Goal: Task Accomplishment & Management: Manage account settings

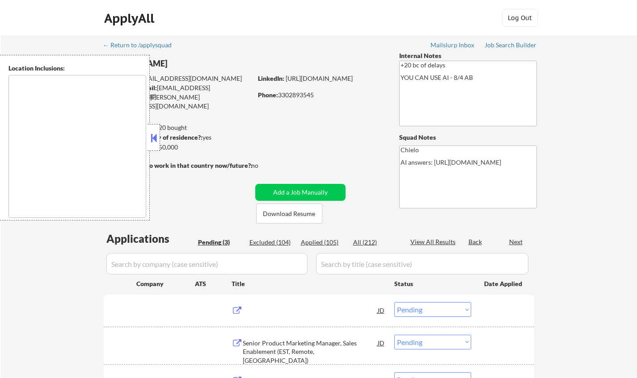
select select ""pending""
type textarea "remote"
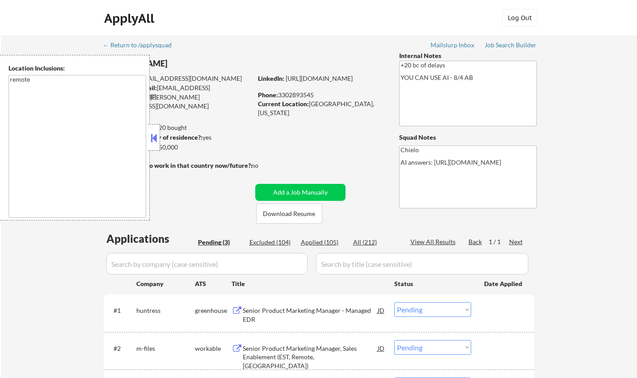
click at [153, 136] on button at bounding box center [154, 137] width 10 height 13
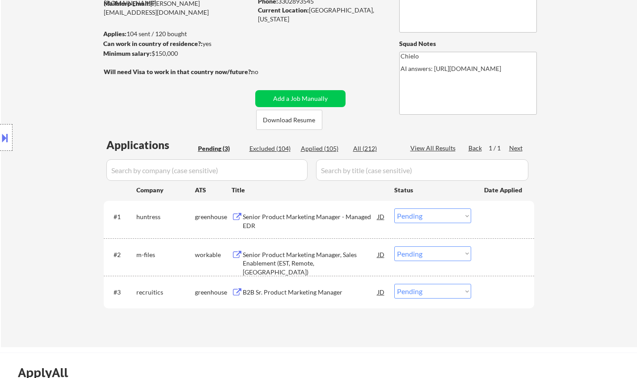
scroll to position [134, 0]
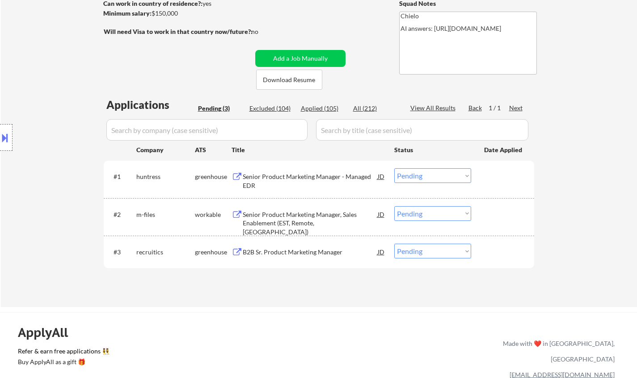
click at [293, 178] on div "Senior Product Marketing Manager - Managed EDR" at bounding box center [310, 180] width 135 height 17
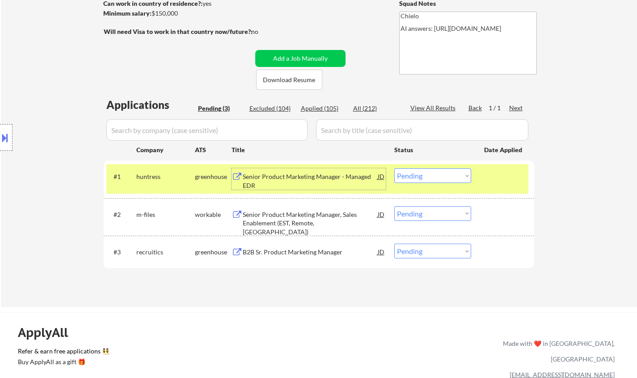
click at [442, 177] on select "Choose an option... Pending Applied Excluded (Questions) Excluded (Expired) Exc…" at bounding box center [432, 175] width 77 height 15
click at [394, 168] on select "Choose an option... Pending Applied Excluded (Questions) Excluded (Expired) Exc…" at bounding box center [432, 175] width 77 height 15
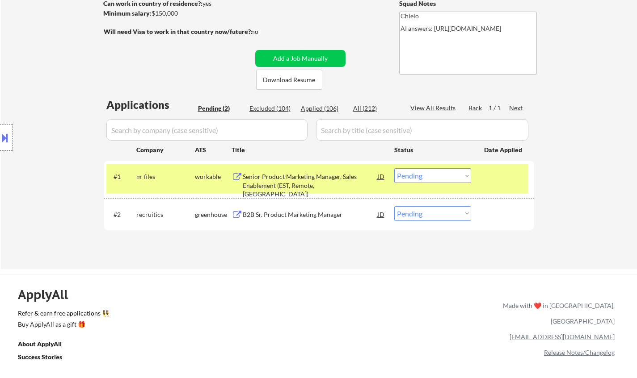
click at [309, 167] on div "#1 m-files workable Senior Product Marketing Manager, Sales Enablement (EST, Re…" at bounding box center [317, 178] width 422 height 29
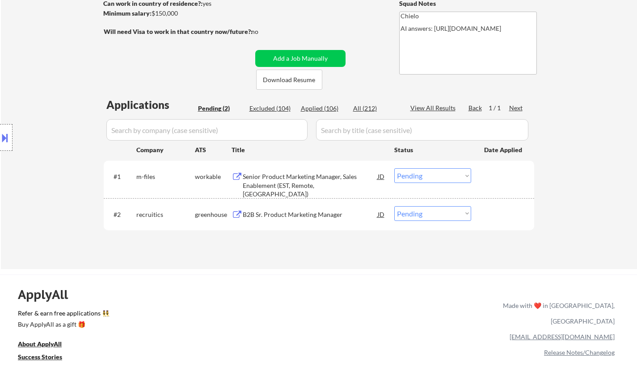
click at [318, 197] on div "#1 m-files workable Senior Product Marketing Manager, Sales Enablement (EST, Re…" at bounding box center [319, 180] width 430 height 38
click at [315, 179] on div "Senior Product Marketing Manager, Sales Enablement (EST, Remote, United States)" at bounding box center [310, 185] width 135 height 26
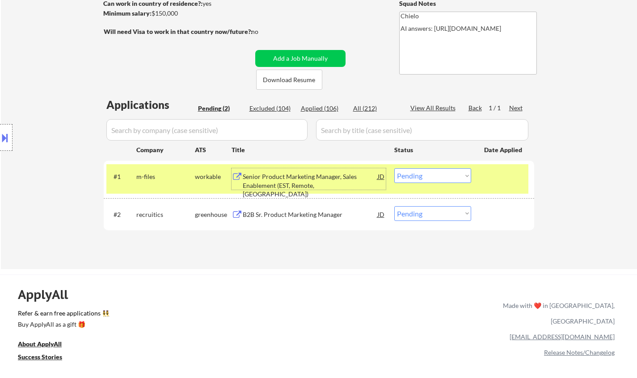
click at [429, 175] on select "Choose an option... Pending Applied Excluded (Questions) Excluded (Expired) Exc…" at bounding box center [432, 175] width 77 height 15
click at [394, 168] on select "Choose an option... Pending Applied Excluded (Questions) Excluded (Expired) Exc…" at bounding box center [432, 175] width 77 height 15
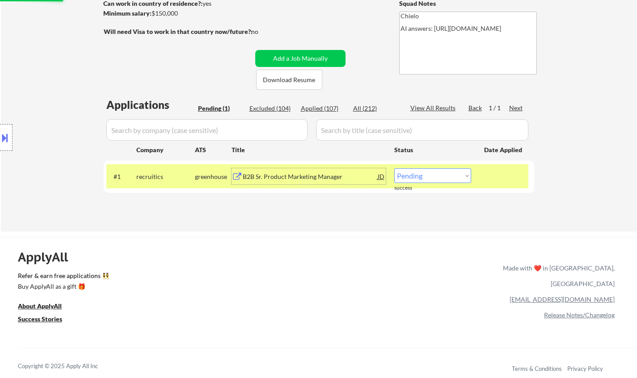
click at [293, 179] on div "B2B Sr. Product Marketing Manager" at bounding box center [310, 176] width 135 height 9
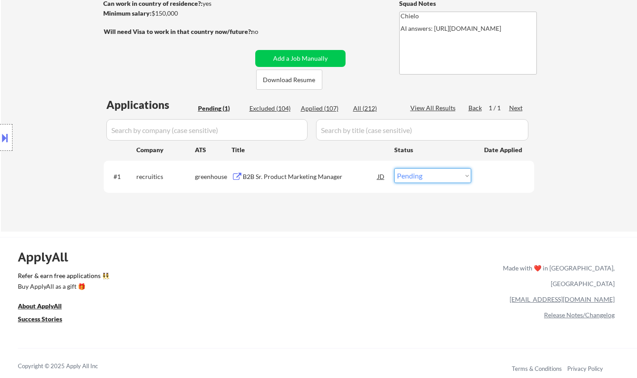
drag, startPoint x: 420, startPoint y: 177, endPoint x: 427, endPoint y: 181, distance: 8.2
click at [420, 177] on select "Choose an option... Pending Applied Excluded (Questions) Excluded (Expired) Exc…" at bounding box center [432, 175] width 77 height 15
select select ""excluded__expired_""
click at [394, 168] on select "Choose an option... Pending Applied Excluded (Questions) Excluded (Expired) Exc…" at bounding box center [432, 175] width 77 height 15
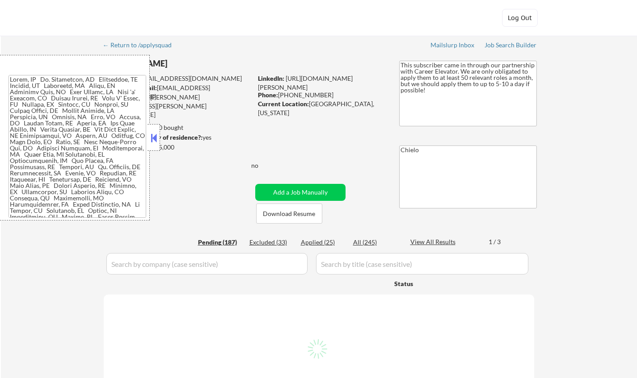
select select ""pending""
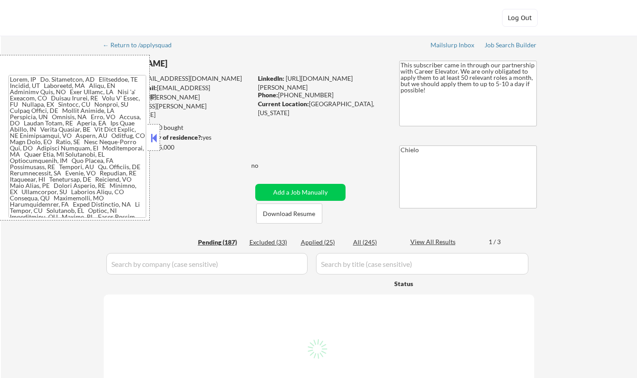
select select ""pending""
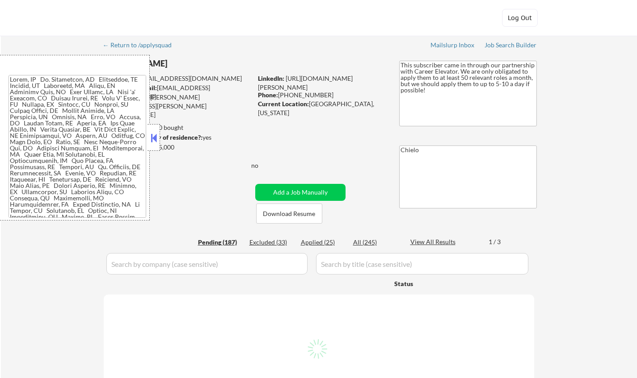
select select ""pending""
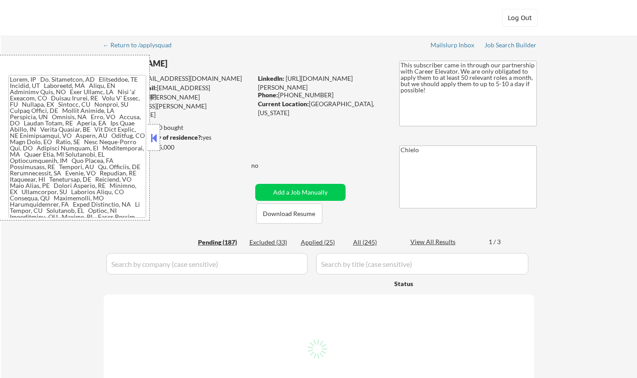
select select ""pending""
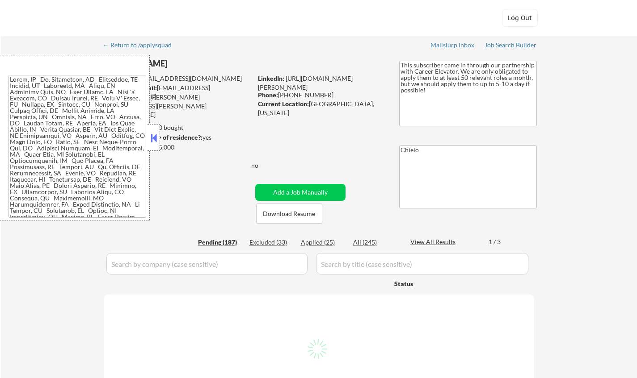
select select ""pending""
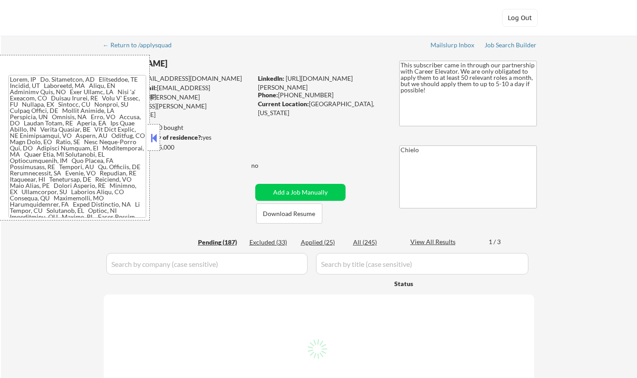
select select ""pending""
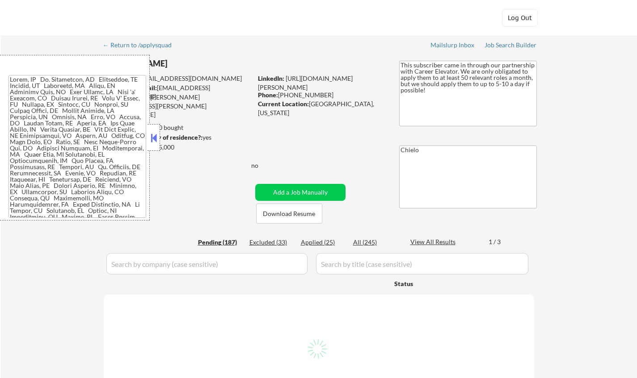
select select ""pending""
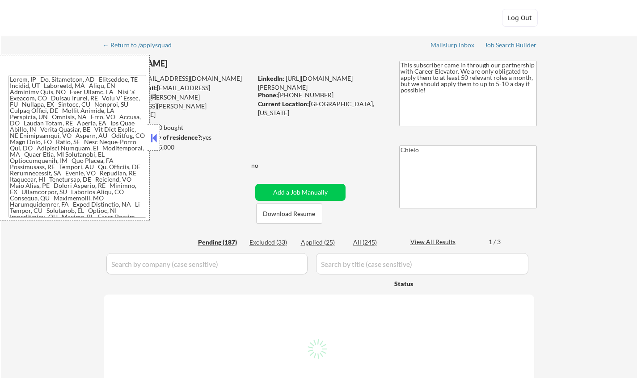
select select ""pending""
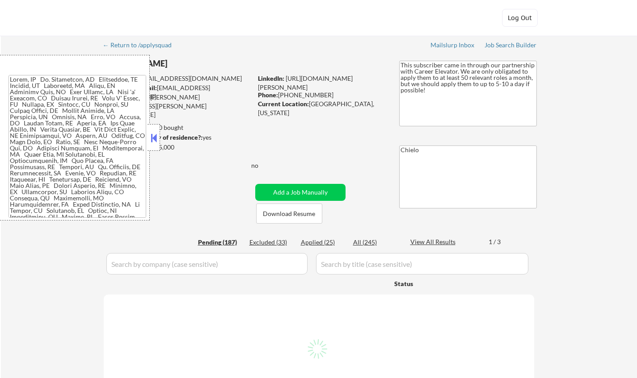
select select ""pending""
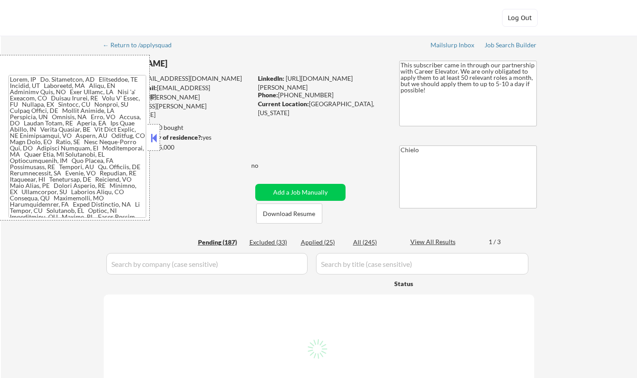
select select ""pending""
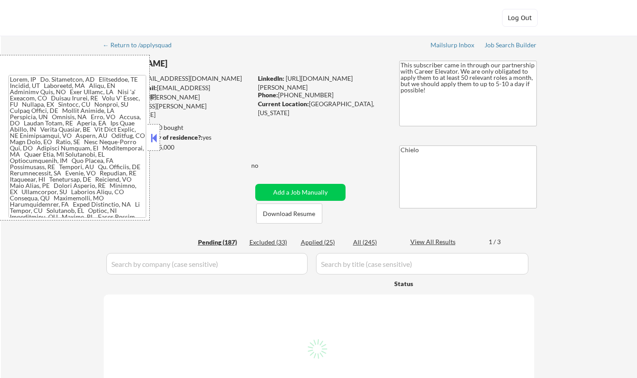
select select ""pending""
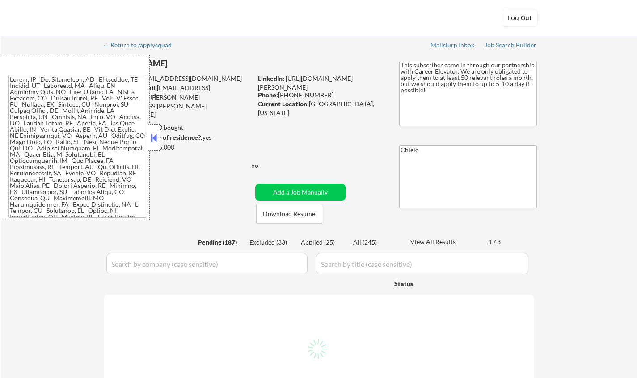
select select ""pending""
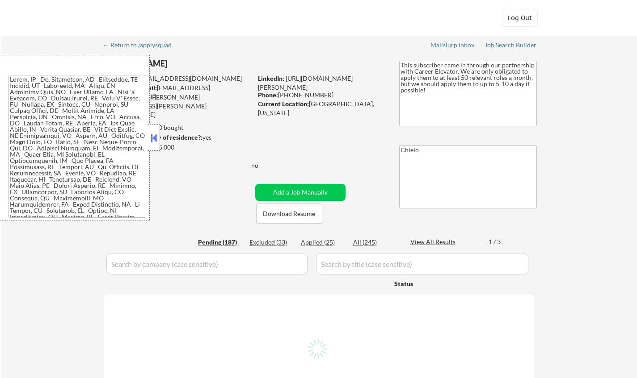
select select ""pending""
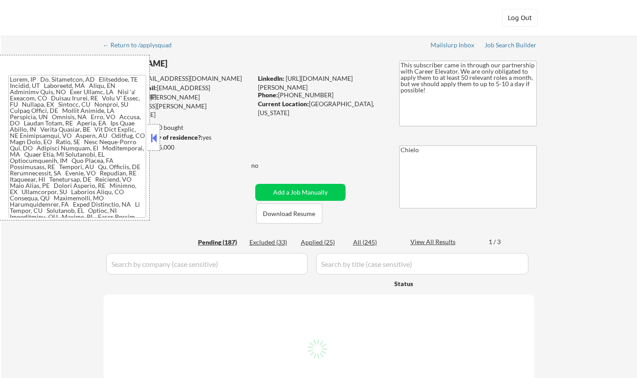
select select ""pending""
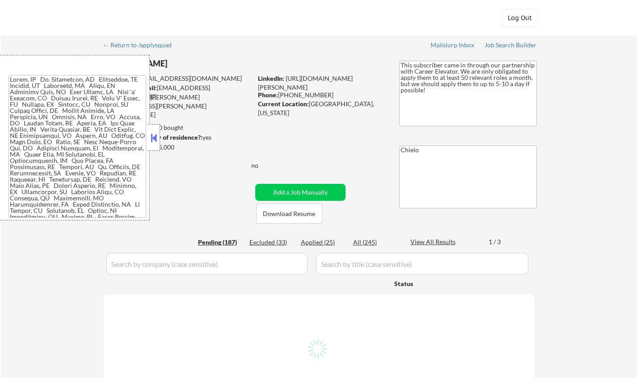
select select ""pending""
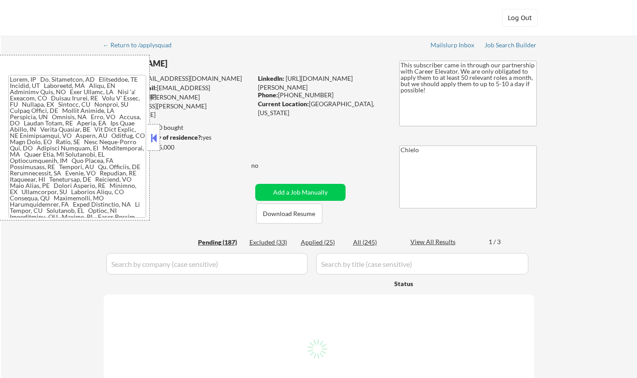
select select ""pending""
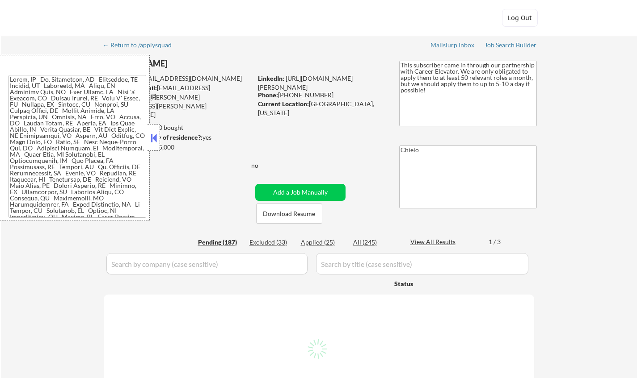
select select ""pending""
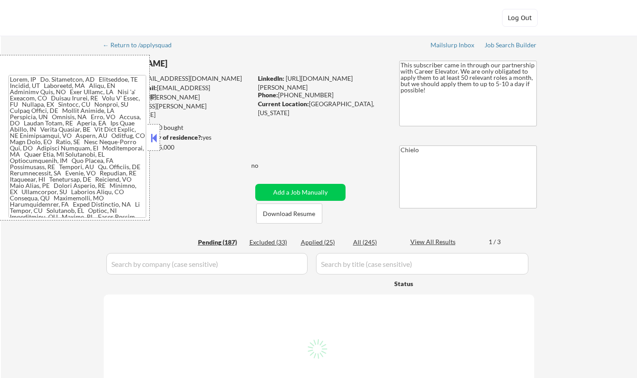
select select ""pending""
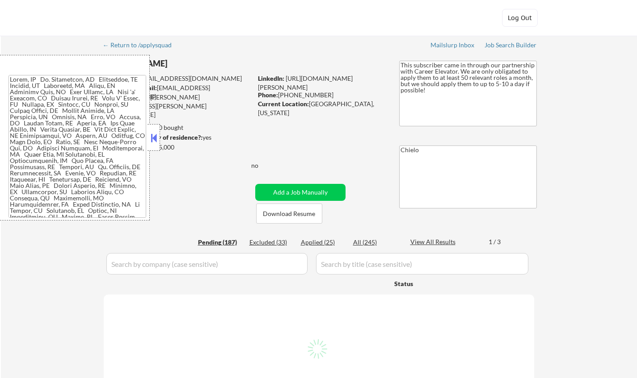
select select ""pending""
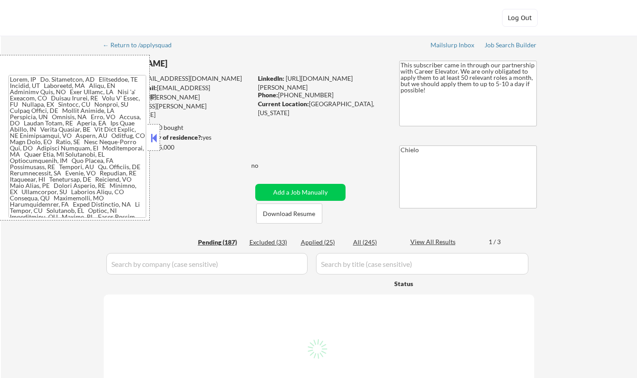
select select ""pending""
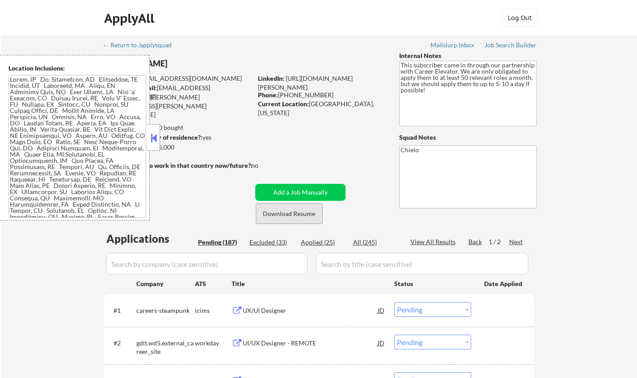
click at [287, 218] on button "Download Resume" at bounding box center [289, 214] width 66 height 20
click at [152, 140] on button at bounding box center [154, 137] width 10 height 13
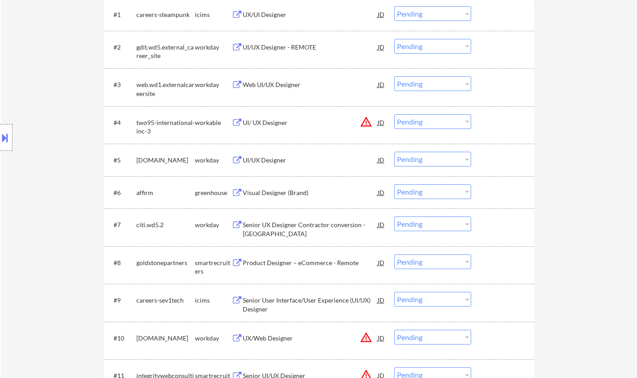
scroll to position [313, 0]
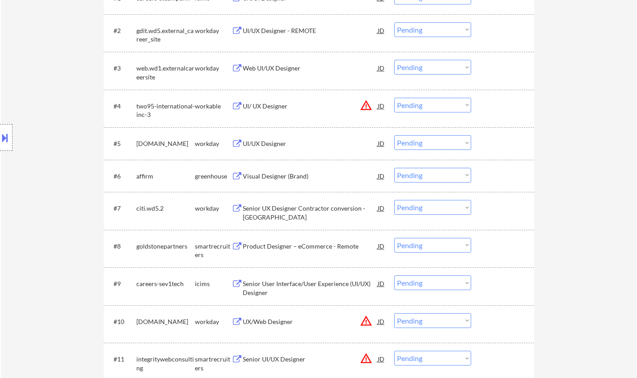
click at [281, 249] on div "Product Designer – eCommerce - Remote" at bounding box center [310, 246] width 135 height 9
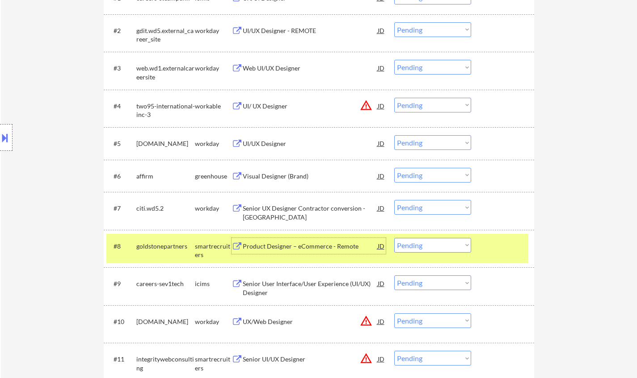
click at [380, 245] on div "JD" at bounding box center [381, 246] width 9 height 16
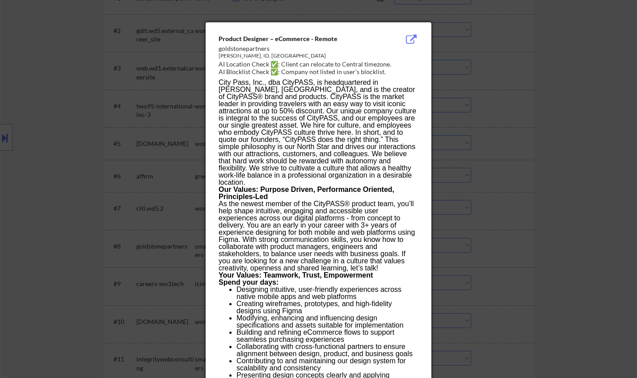
click at [580, 276] on div at bounding box center [318, 189] width 637 height 378
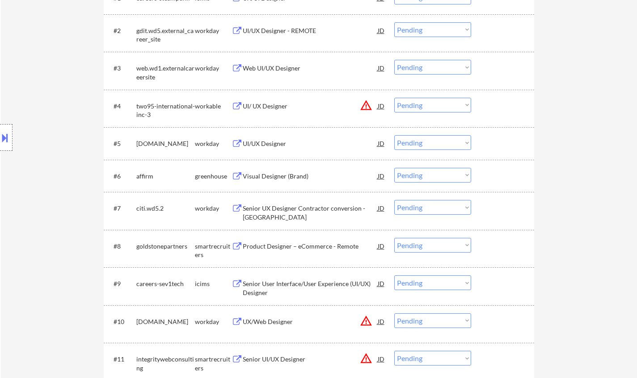
click at [0, 135] on button at bounding box center [5, 137] width 10 height 15
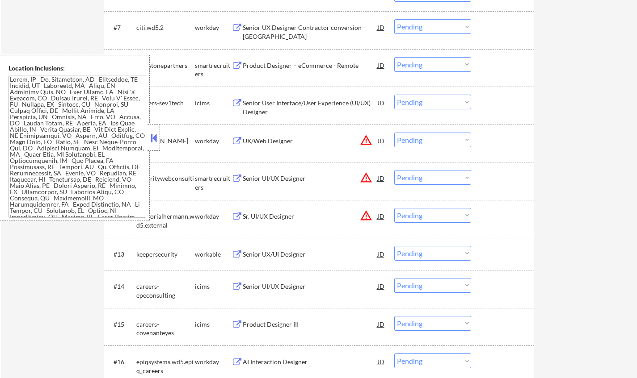
scroll to position [447, 0]
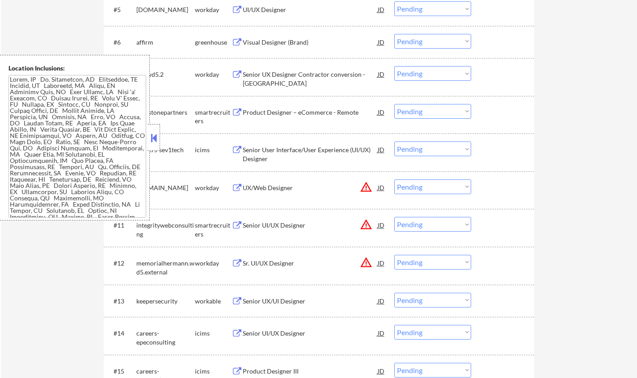
drag, startPoint x: 155, startPoint y: 139, endPoint x: 208, endPoint y: 180, distance: 66.9
click at [155, 139] on button at bounding box center [154, 137] width 10 height 13
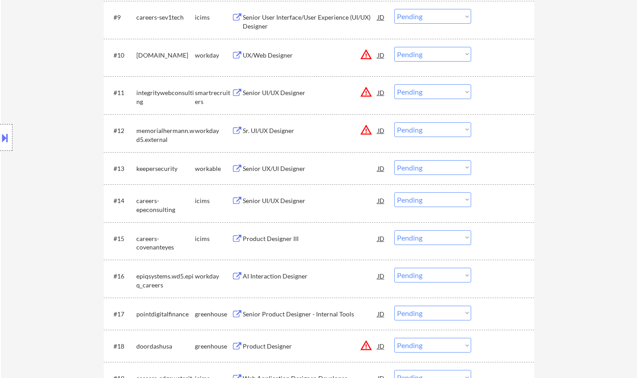
scroll to position [581, 0]
click at [294, 168] on div "Senior UX/UI Designer" at bounding box center [310, 167] width 135 height 9
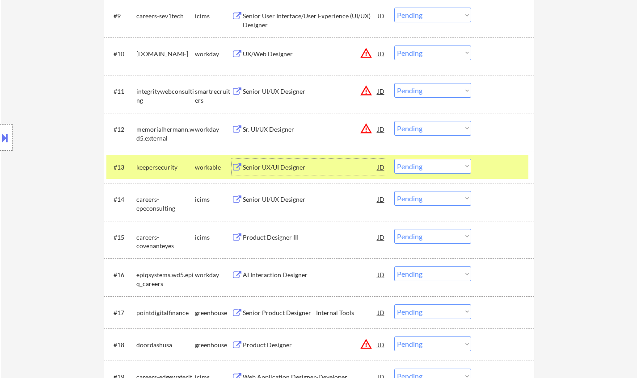
click at [419, 167] on select "Choose an option... Pending Applied Excluded (Questions) Excluded (Expired) Exc…" at bounding box center [432, 166] width 77 height 15
click at [394, 159] on select "Choose an option... Pending Applied Excluded (Questions) Excluded (Expired) Exc…" at bounding box center [432, 166] width 77 height 15
select select ""pending""
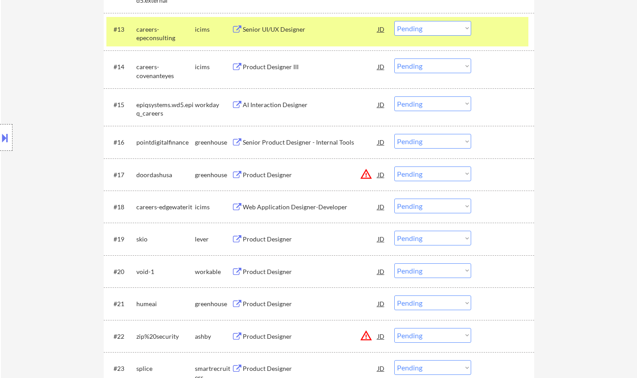
scroll to position [760, 0]
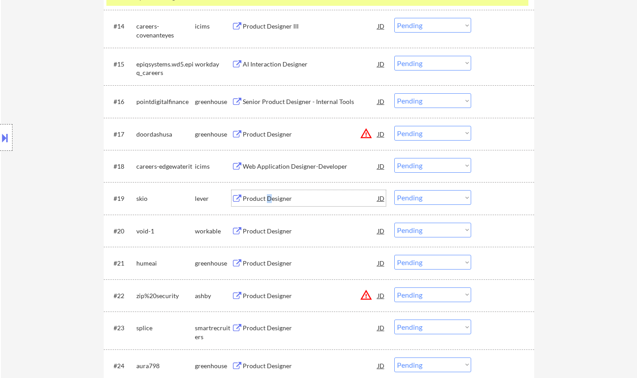
click at [268, 198] on div "Product Designer" at bounding box center [310, 198] width 135 height 9
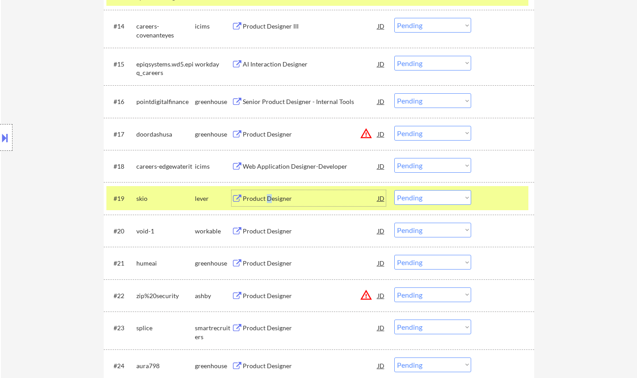
click at [429, 198] on select "Choose an option... Pending Applied Excluded (Questions) Excluded (Expired) Exc…" at bounding box center [432, 197] width 77 height 15
click at [394, 190] on select "Choose an option... Pending Applied Excluded (Questions) Excluded (Expired) Exc…" at bounding box center [432, 197] width 77 height 15
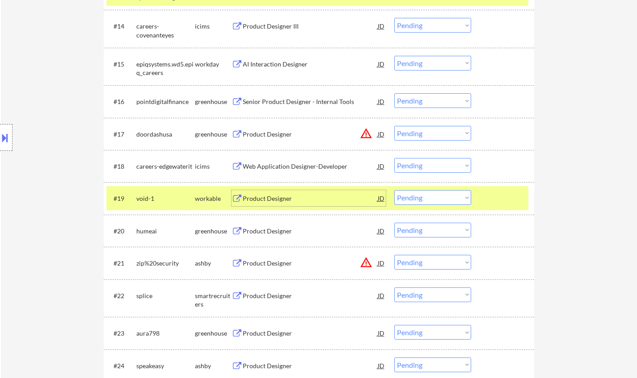
click at [272, 198] on div "Product Designer" at bounding box center [310, 198] width 135 height 9
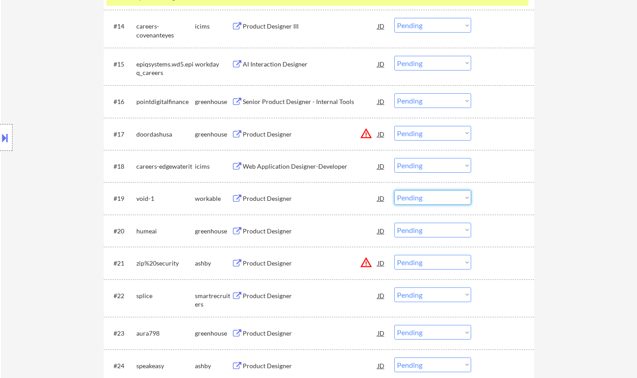
click at [434, 194] on select "Choose an option... Pending Applied Excluded (Questions) Excluded (Expired) Exc…" at bounding box center [432, 197] width 77 height 15
click at [394, 190] on select "Choose an option... Pending Applied Excluded (Questions) Excluded (Expired) Exc…" at bounding box center [432, 197] width 77 height 15
select select ""pending""
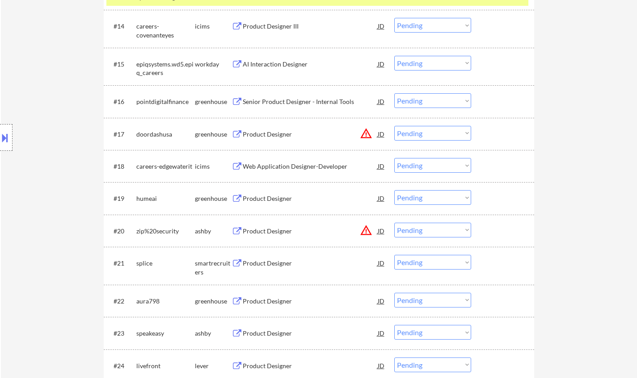
click at [268, 265] on div "Product Designer" at bounding box center [310, 263] width 135 height 9
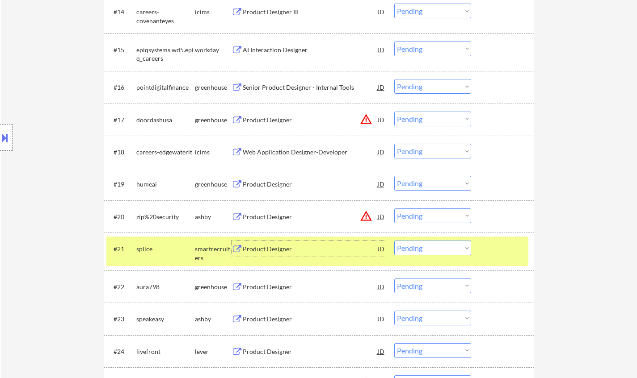
scroll to position [804, 0]
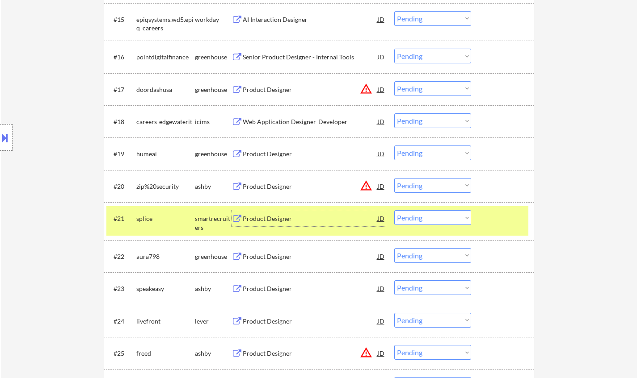
drag, startPoint x: 435, startPoint y: 217, endPoint x: 438, endPoint y: 224, distance: 8.2
click at [435, 217] on select "Choose an option... Pending Applied Excluded (Questions) Excluded (Expired) Exc…" at bounding box center [432, 217] width 77 height 15
click at [394, 210] on select "Choose an option... Pending Applied Excluded (Questions) Excluded (Expired) Exc…" at bounding box center [432, 217] width 77 height 15
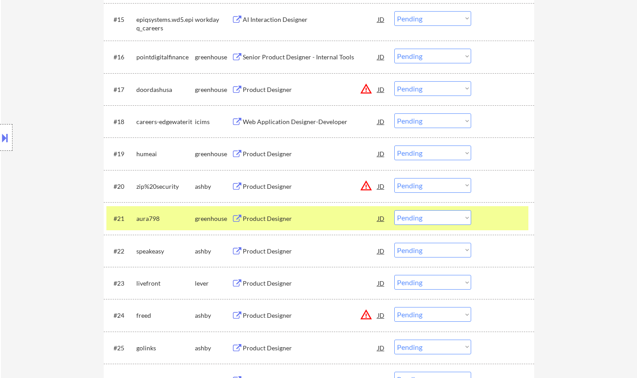
click at [269, 220] on div "Product Designer" at bounding box center [310, 218] width 135 height 9
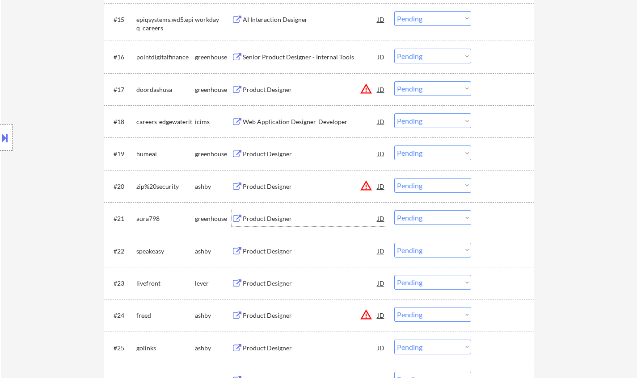
click at [434, 219] on select "Choose an option... Pending Applied Excluded (Questions) Excluded (Expired) Exc…" at bounding box center [432, 217] width 77 height 15
click at [394, 210] on select "Choose an option... Pending Applied Excluded (Questions) Excluded (Expired) Exc…" at bounding box center [432, 217] width 77 height 15
click at [270, 219] on div "Product Designer" at bounding box center [310, 218] width 135 height 9
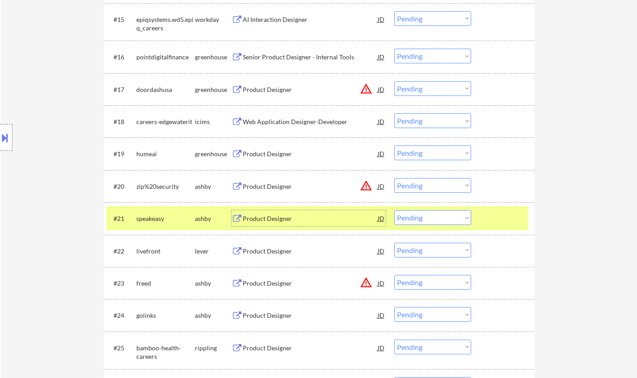
click at [425, 218] on select "Choose an option... Pending Applied Excluded (Questions) Excluded (Expired) Exc…" at bounding box center [432, 217] width 77 height 15
click at [394, 210] on select "Choose an option... Pending Applied Excluded (Questions) Excluded (Expired) Exc…" at bounding box center [432, 217] width 77 height 15
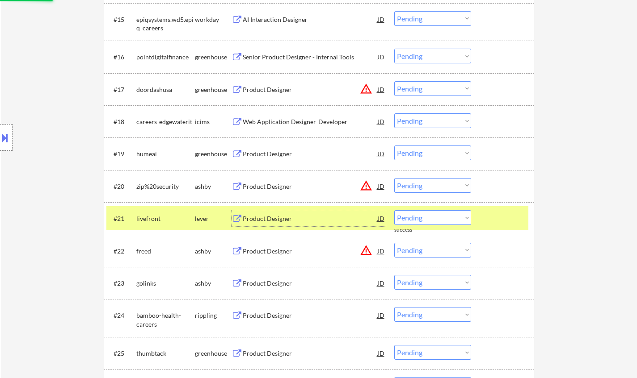
click at [266, 222] on div "Product Designer" at bounding box center [310, 218] width 135 height 9
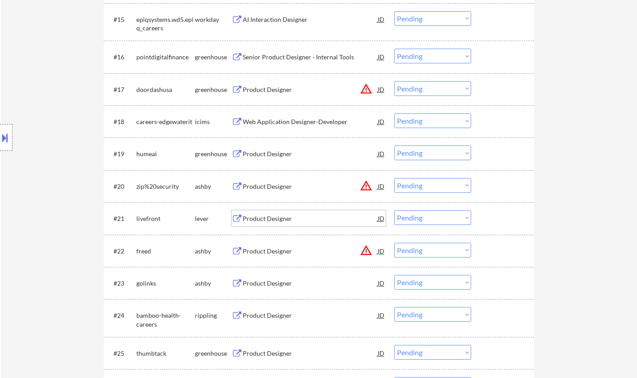
click at [433, 219] on select "Choose an option... Pending Applied Excluded (Questions) Excluded (Expired) Exc…" at bounding box center [432, 217] width 77 height 15
click at [394, 210] on select "Choose an option... Pending Applied Excluded (Questions) Excluded (Expired) Exc…" at bounding box center [432, 217] width 77 height 15
click at [378, 189] on div "JD" at bounding box center [381, 186] width 9 height 16
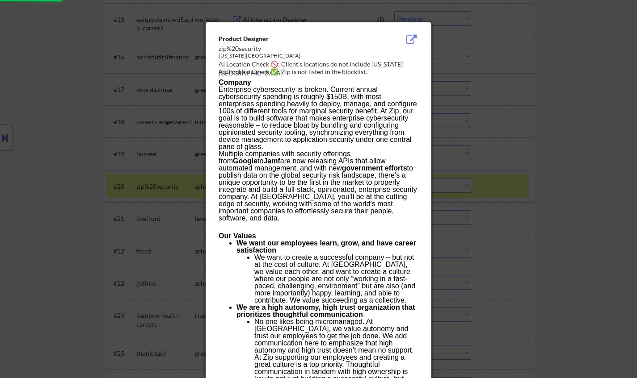
select select ""pending""
click at [570, 194] on div at bounding box center [318, 189] width 637 height 378
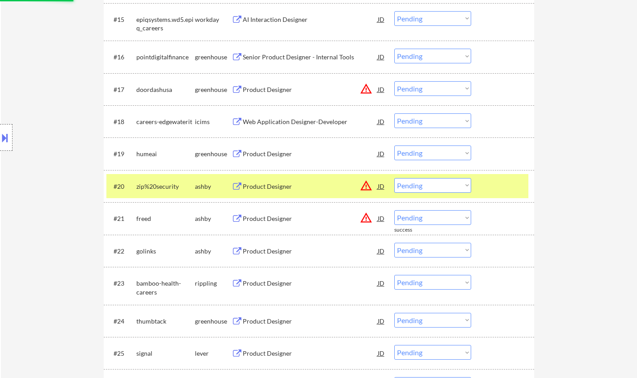
click at [6, 130] on button at bounding box center [5, 137] width 10 height 15
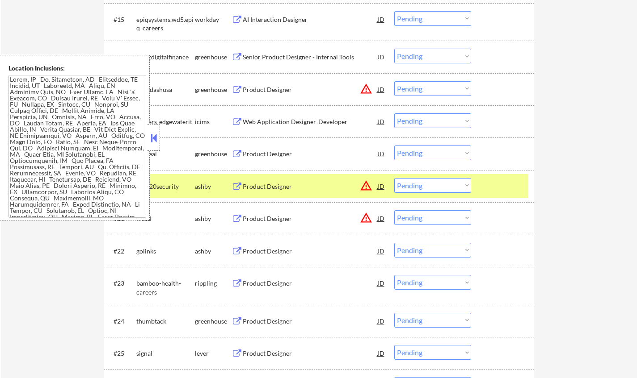
click at [454, 185] on select "Choose an option... Pending Applied Excluded (Questions) Excluded (Expired) Exc…" at bounding box center [432, 185] width 77 height 15
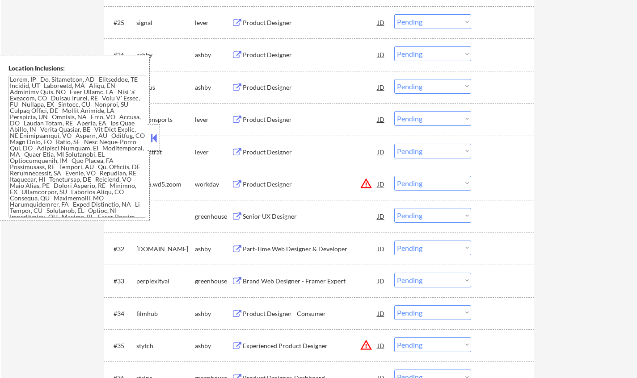
click at [152, 136] on button at bounding box center [154, 137] width 10 height 13
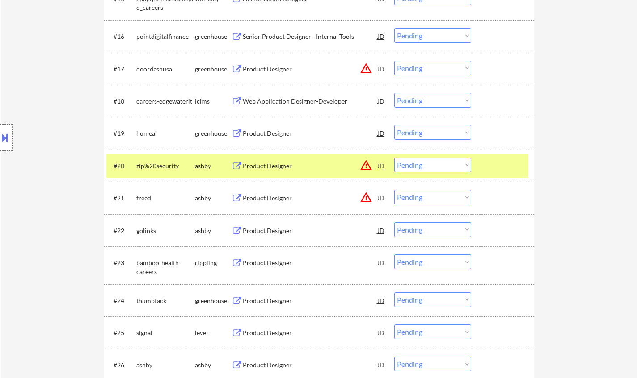
scroll to position [823, 0]
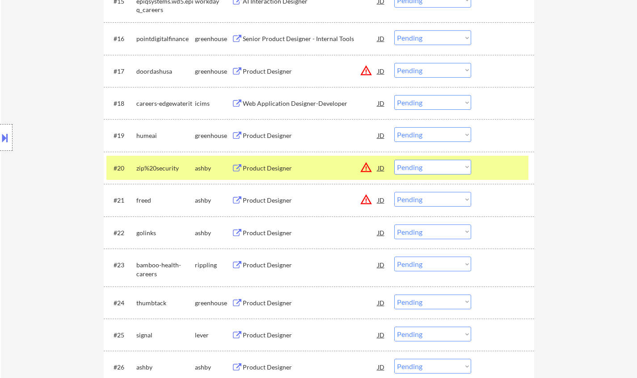
drag, startPoint x: 440, startPoint y: 166, endPoint x: 446, endPoint y: 171, distance: 8.6
click at [440, 166] on select "Choose an option... Pending Applied Excluded (Questions) Excluded (Expired) Exc…" at bounding box center [432, 167] width 77 height 15
click at [394, 160] on select "Choose an option... Pending Applied Excluded (Questions) Excluded (Expired) Exc…" at bounding box center [432, 167] width 77 height 15
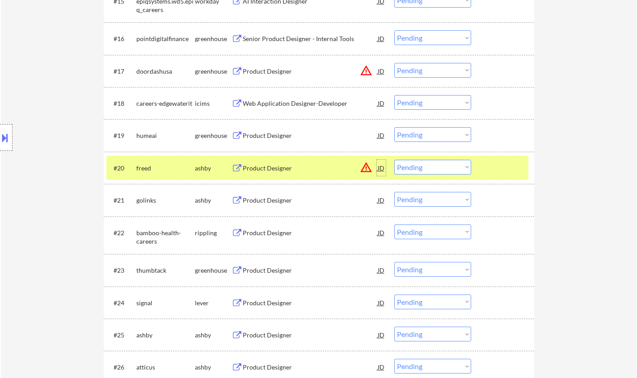
click at [379, 168] on div "JD" at bounding box center [381, 168] width 9 height 16
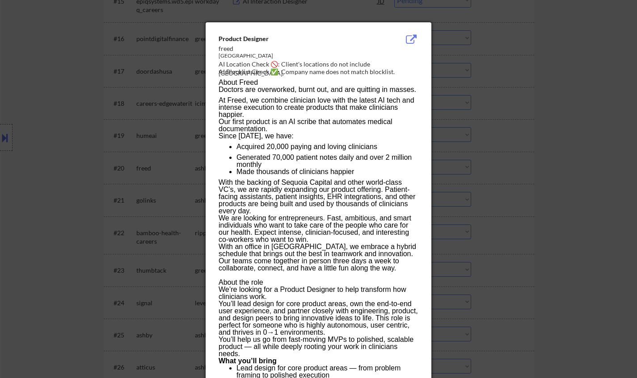
click at [490, 252] on div at bounding box center [318, 189] width 637 height 378
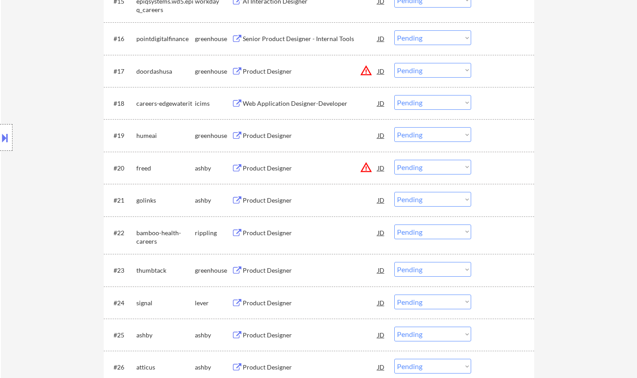
click at [433, 165] on select "Choose an option... Pending Applied Excluded (Questions) Excluded (Expired) Exc…" at bounding box center [432, 167] width 77 height 15
click at [394, 160] on select "Choose an option... Pending Applied Excluded (Questions) Excluded (Expired) Exc…" at bounding box center [432, 167] width 77 height 15
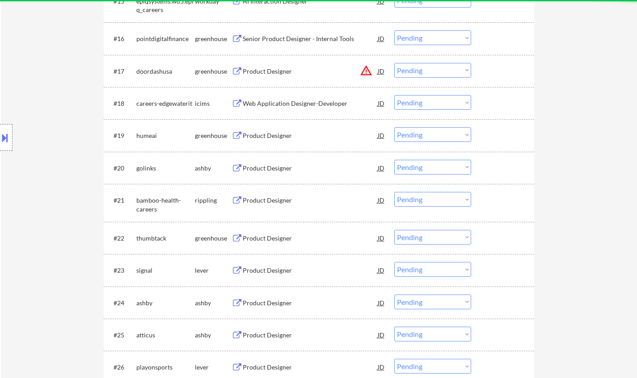
click at [266, 170] on div "Product Designer" at bounding box center [310, 168] width 135 height 9
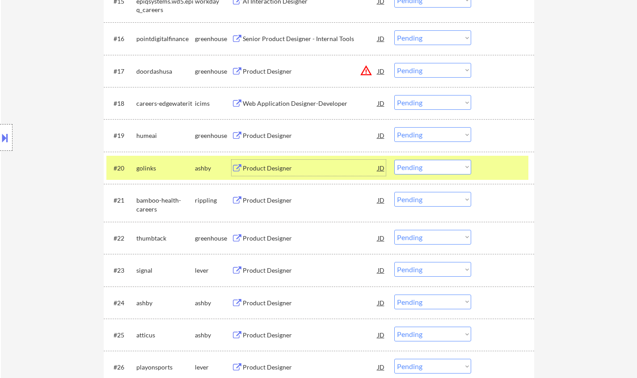
drag, startPoint x: 429, startPoint y: 168, endPoint x: 431, endPoint y: 174, distance: 6.2
click at [429, 168] on select "Choose an option... Pending Applied Excluded (Questions) Excluded (Expired) Exc…" at bounding box center [432, 167] width 77 height 15
click at [394, 160] on select "Choose an option... Pending Applied Excluded (Questions) Excluded (Expired) Exc…" at bounding box center [432, 167] width 77 height 15
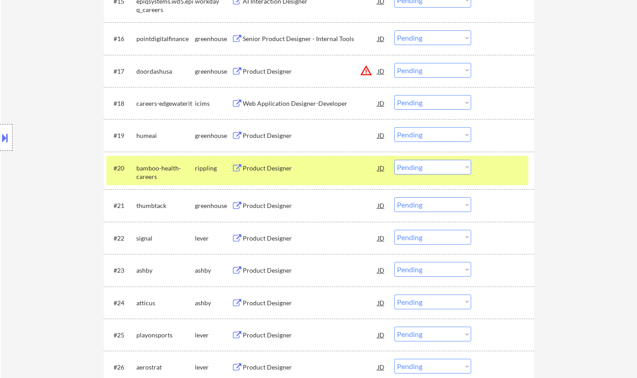
click at [272, 170] on div "Product Designer" at bounding box center [310, 168] width 135 height 9
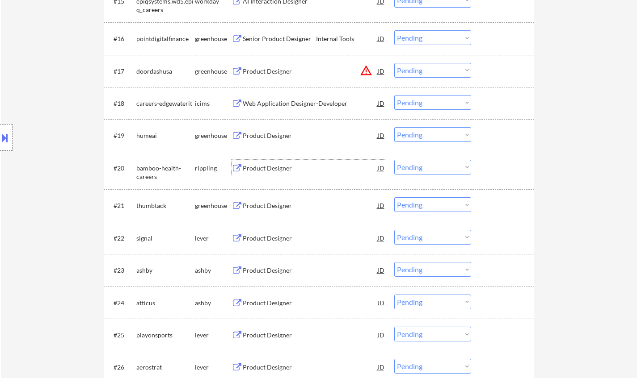
drag, startPoint x: 422, startPoint y: 170, endPoint x: 423, endPoint y: 174, distance: 4.5
click at [422, 170] on select "Choose an option... Pending Applied Excluded (Questions) Excluded (Expired) Exc…" at bounding box center [432, 167] width 77 height 15
click at [394, 160] on select "Choose an option... Pending Applied Excluded (Questions) Excluded (Expired) Exc…" at bounding box center [432, 167] width 77 height 15
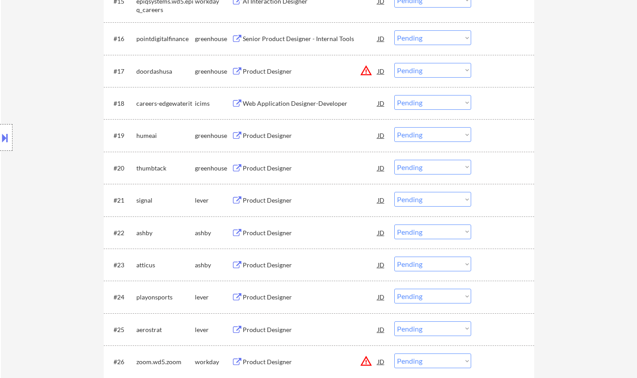
click at [263, 164] on div "Product Designer" at bounding box center [310, 168] width 135 height 9
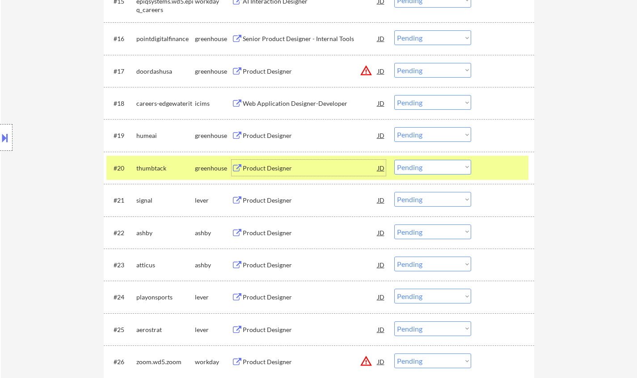
click at [426, 172] on select "Choose an option... Pending Applied Excluded (Questions) Excluded (Expired) Exc…" at bounding box center [432, 167] width 77 height 15
click at [394, 160] on select "Choose an option... Pending Applied Excluded (Questions) Excluded (Expired) Exc…" at bounding box center [432, 167] width 77 height 15
click at [265, 172] on div "Product Designer" at bounding box center [310, 168] width 135 height 9
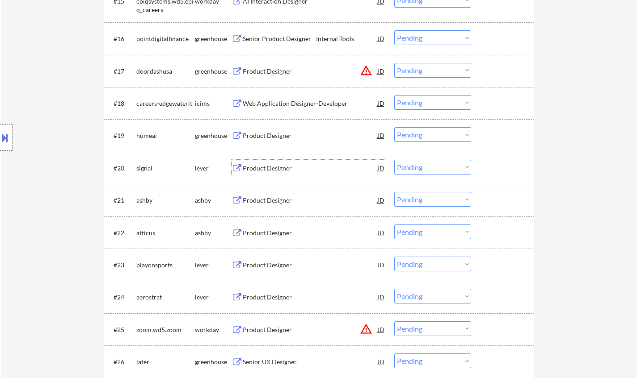
drag, startPoint x: 456, startPoint y: 165, endPoint x: 448, endPoint y: 166, distance: 8.1
click at [456, 165] on select "Choose an option... Pending Applied Excluded (Questions) Excluded (Expired) Exc…" at bounding box center [432, 167] width 77 height 15
click at [394, 160] on select "Choose an option... Pending Applied Excluded (Questions) Excluded (Expired) Exc…" at bounding box center [432, 167] width 77 height 15
select select ""pending""
click at [273, 202] on div "Product Designer" at bounding box center [310, 200] width 135 height 9
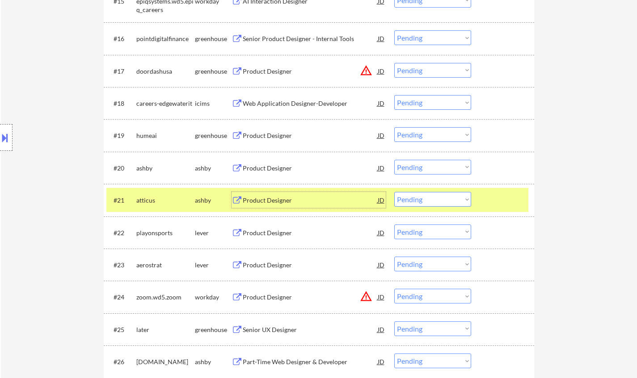
click at [437, 199] on select "Choose an option... Pending Applied Excluded (Questions) Excluded (Expired) Exc…" at bounding box center [432, 199] width 77 height 15
click at [394, 192] on select "Choose an option... Pending Applied Excluded (Questions) Excluded (Expired) Exc…" at bounding box center [432, 199] width 77 height 15
select select ""pending""
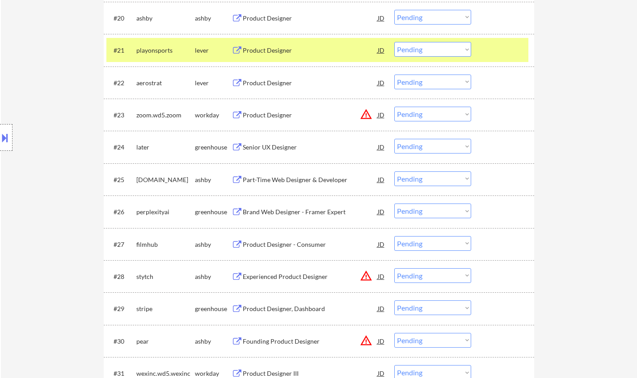
scroll to position [1028, 0]
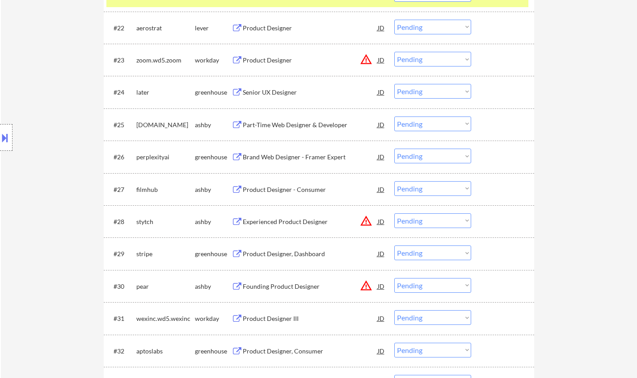
click at [269, 94] on div "Senior UX Designer" at bounding box center [310, 92] width 135 height 9
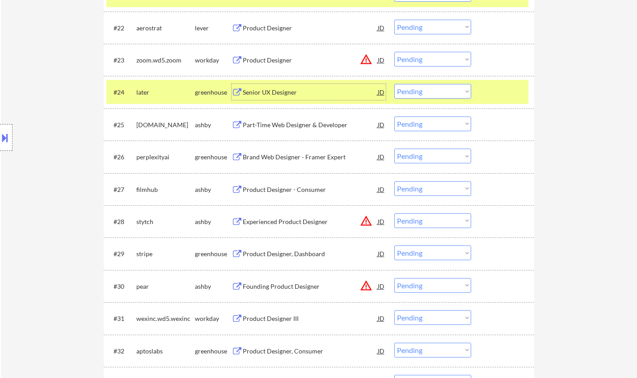
click at [435, 89] on select "Choose an option... Pending Applied Excluded (Questions) Excluded (Expired) Exc…" at bounding box center [432, 91] width 77 height 15
click at [394, 84] on select "Choose an option... Pending Applied Excluded (Questions) Excluded (Expired) Exc…" at bounding box center [432, 91] width 77 height 15
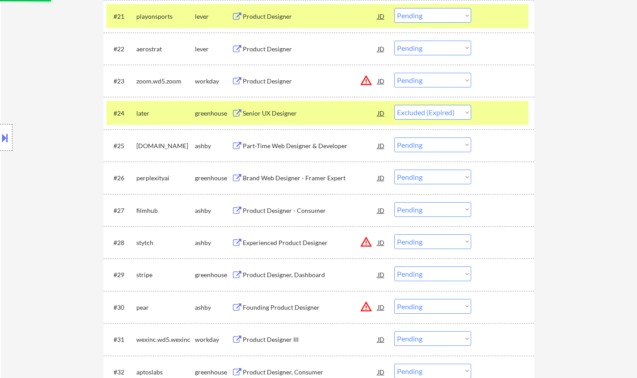
scroll to position [938, 0]
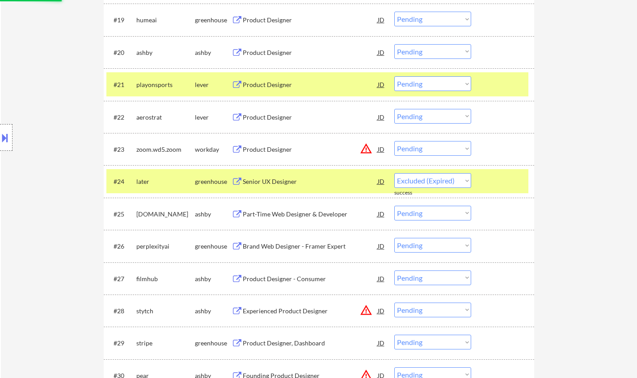
click at [257, 118] on div "Product Designer" at bounding box center [310, 117] width 135 height 9
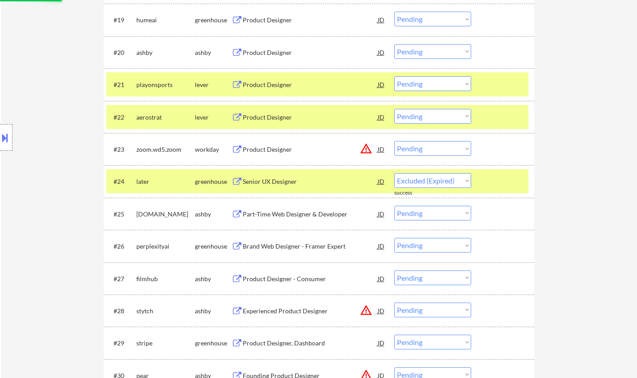
select select ""pending""
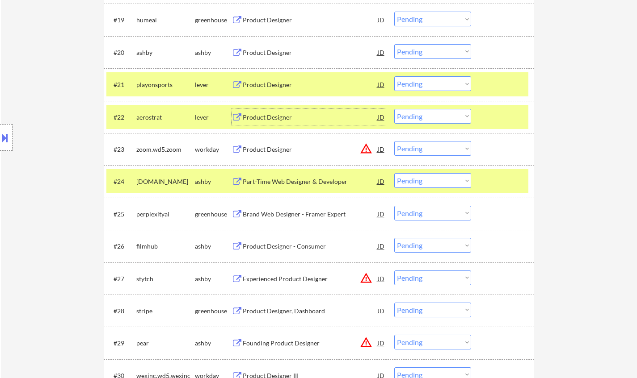
click at [429, 118] on select "Choose an option... Pending Applied Excluded (Questions) Excluded (Expired) Exc…" at bounding box center [432, 116] width 77 height 15
click at [394, 109] on select "Choose an option... Pending Applied Excluded (Questions) Excluded (Expired) Exc…" at bounding box center [432, 116] width 77 height 15
click at [259, 89] on div "Product Designer" at bounding box center [310, 84] width 135 height 9
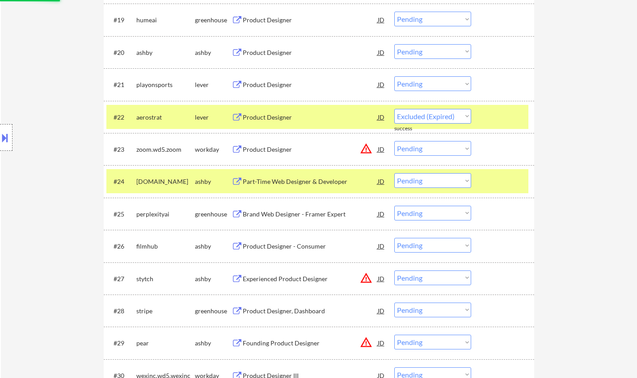
select select ""pending""
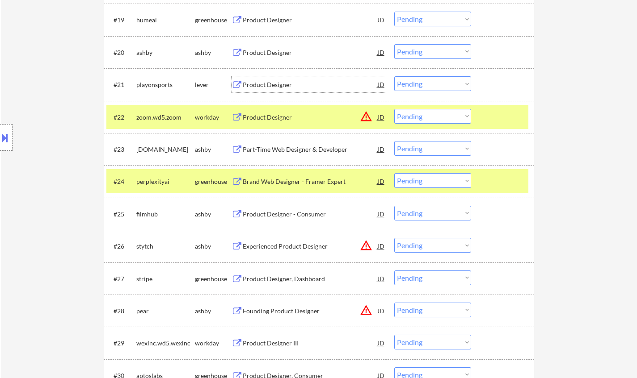
click at [429, 86] on select "Choose an option... Pending Applied Excluded (Questions) Excluded (Expired) Exc…" at bounding box center [432, 83] width 77 height 15
click at [394, 76] on select "Choose an option... Pending Applied Excluded (Questions) Excluded (Expired) Exc…" at bounding box center [432, 83] width 77 height 15
select select ""pending""
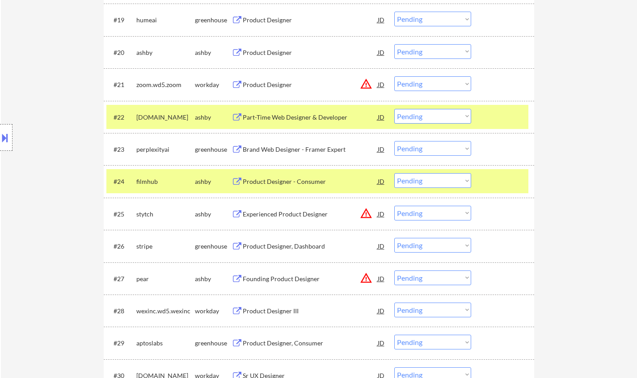
click at [277, 178] on div "Product Designer - Consumer" at bounding box center [310, 181] width 135 height 9
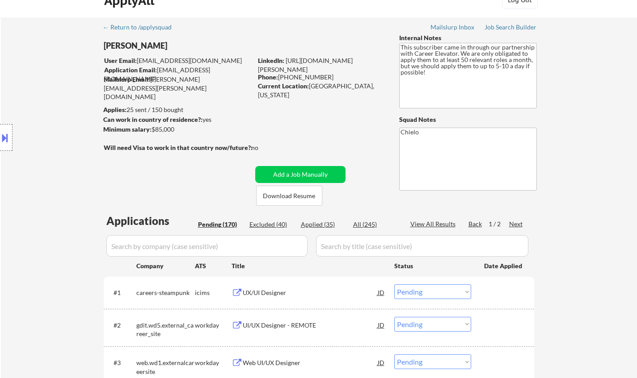
scroll to position [0, 0]
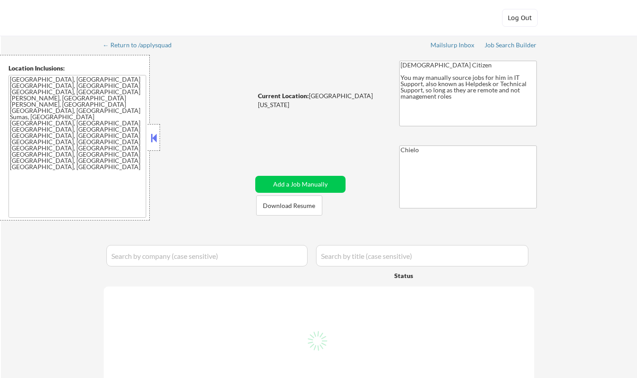
select select ""pending""
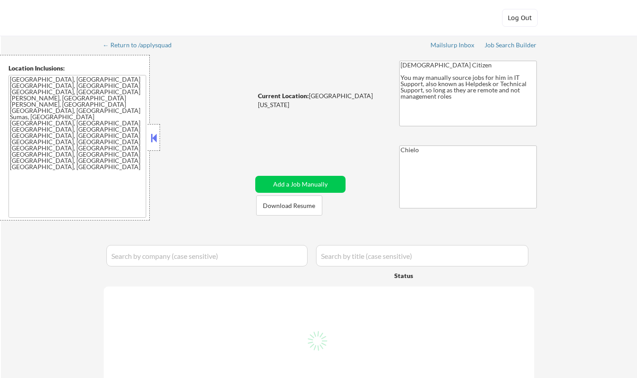
select select ""pending""
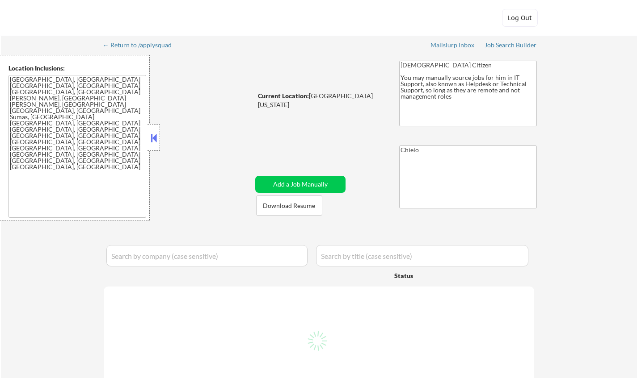
select select ""pending""
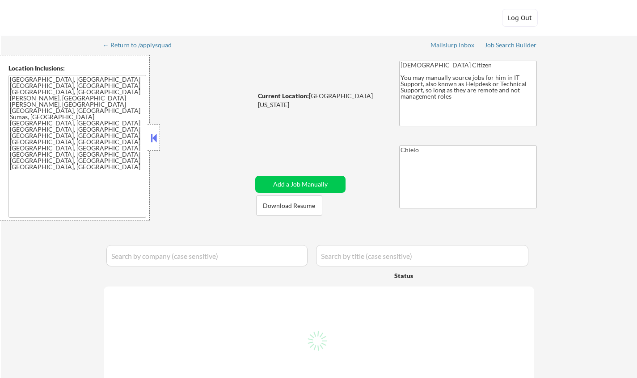
select select ""pending""
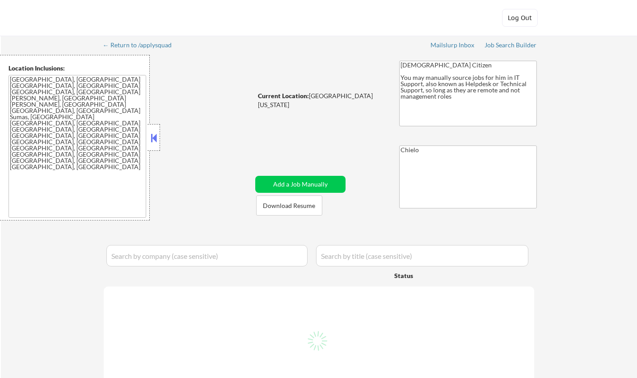
select select ""pending""
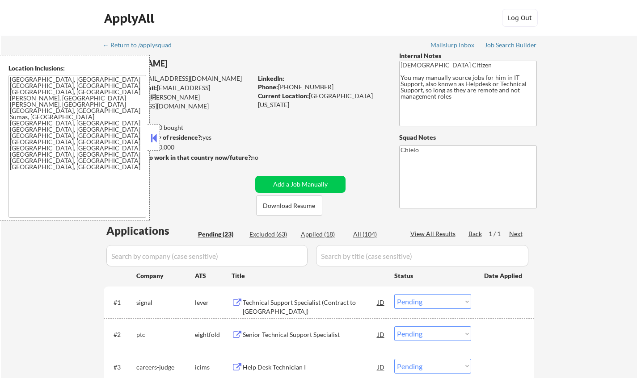
click at [153, 133] on button at bounding box center [154, 137] width 10 height 13
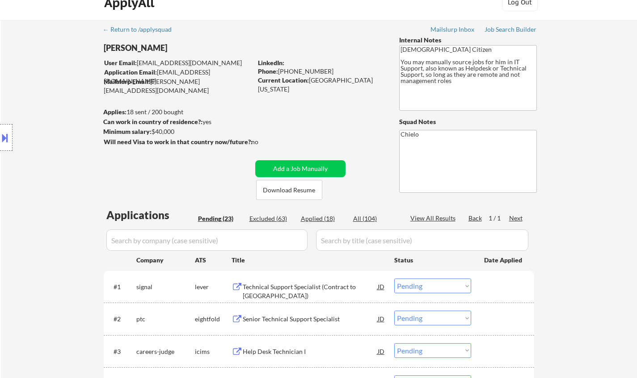
scroll to position [89, 0]
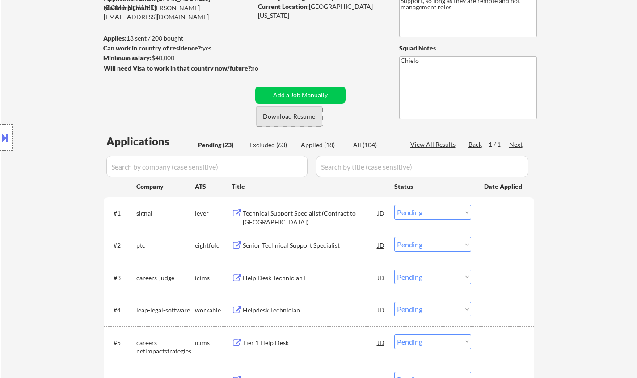
click at [289, 113] on button "Download Resume" at bounding box center [289, 116] width 66 height 20
click at [287, 219] on div "Technical Support Specialist (Contract to Perm)" at bounding box center [310, 213] width 135 height 16
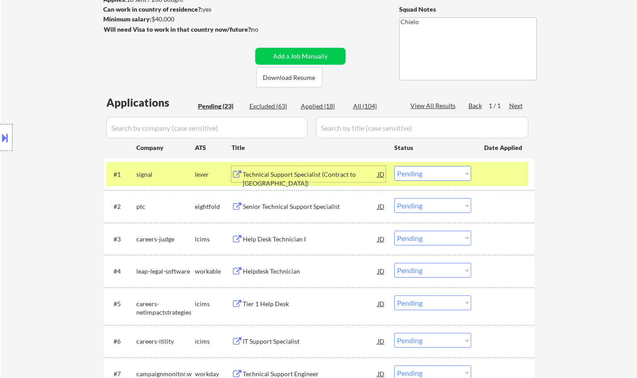
scroll to position [223, 0]
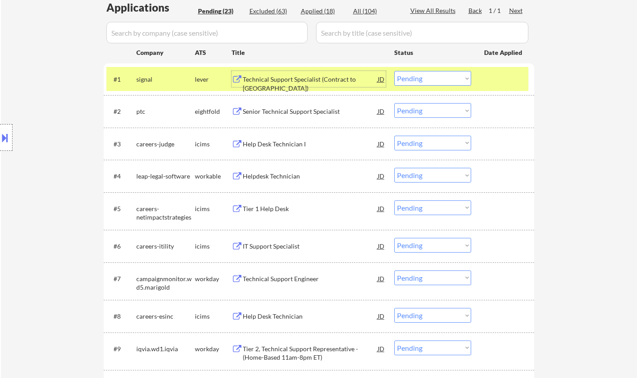
drag, startPoint x: 421, startPoint y: 78, endPoint x: 420, endPoint y: 84, distance: 6.4
click at [421, 78] on select "Choose an option... Pending Applied Excluded (Questions) Excluded (Expired) Exc…" at bounding box center [432, 78] width 77 height 15
click at [394, 71] on select "Choose an option... Pending Applied Excluded (Questions) Excluded (Expired) Exc…" at bounding box center [432, 78] width 77 height 15
select select ""pending""
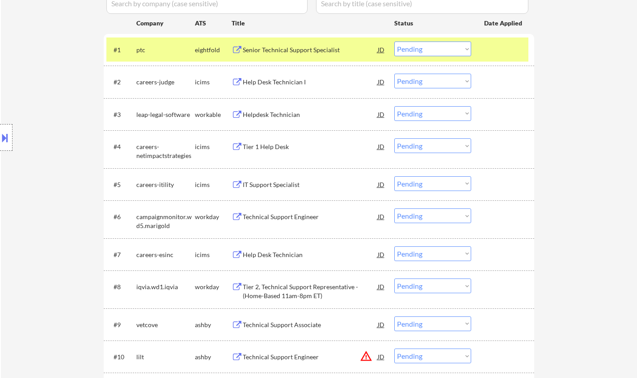
scroll to position [402, 0]
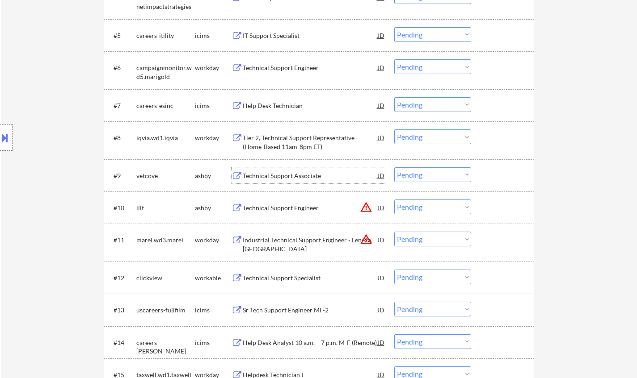
click at [279, 175] on div "Technical Support Associate" at bounding box center [310, 176] width 135 height 9
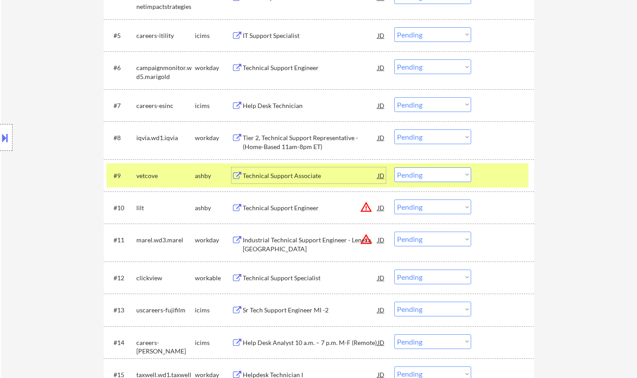
drag, startPoint x: 456, startPoint y: 172, endPoint x: 456, endPoint y: 181, distance: 8.5
click at [456, 172] on select "Choose an option... Pending Applied Excluded (Questions) Excluded (Expired) Exc…" at bounding box center [432, 175] width 77 height 15
click at [394, 168] on select "Choose an option... Pending Applied Excluded (Questions) Excluded (Expired) Exc…" at bounding box center [432, 175] width 77 height 15
click at [6, 127] on div at bounding box center [6, 137] width 13 height 27
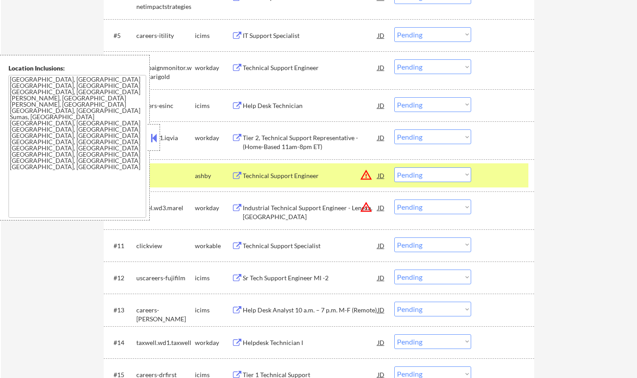
click at [382, 176] on div "JD" at bounding box center [381, 176] width 9 height 16
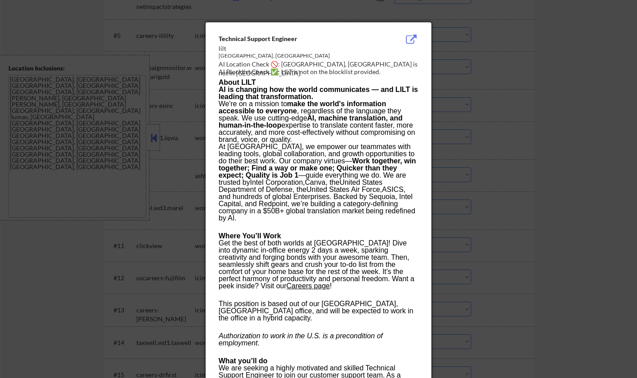
click at [493, 200] on div at bounding box center [318, 189] width 637 height 378
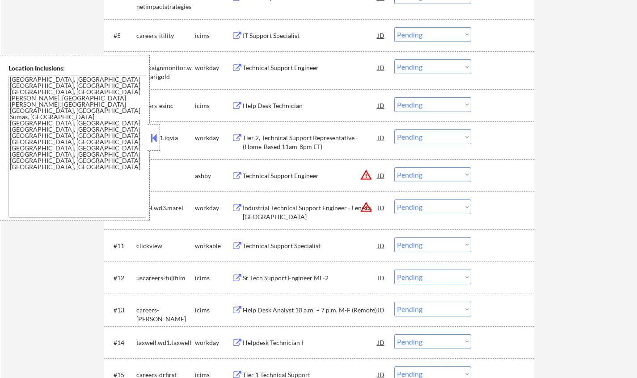
drag, startPoint x: 427, startPoint y: 173, endPoint x: 431, endPoint y: 181, distance: 8.0
click at [427, 173] on select "Choose an option... Pending Applied Excluded (Questions) Excluded (Expired) Exc…" at bounding box center [432, 175] width 77 height 15
click at [394, 168] on select "Choose an option... Pending Applied Excluded (Questions) Excluded (Expired) Exc…" at bounding box center [432, 175] width 77 height 15
click at [153, 132] on button at bounding box center [154, 137] width 10 height 13
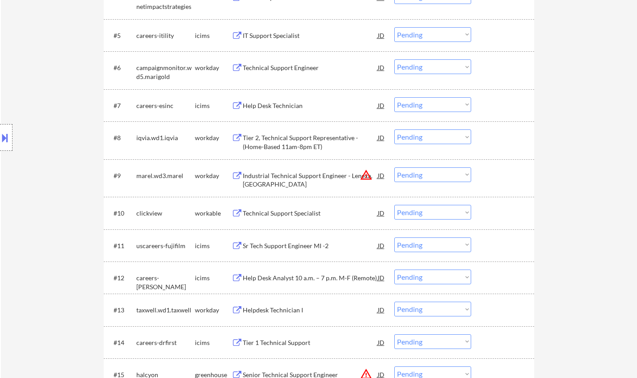
click at [428, 172] on select "Choose an option... Pending Applied Excluded (Questions) Excluded (Expired) Exc…" at bounding box center [432, 175] width 77 height 15
click at [394, 168] on select "Choose an option... Pending Applied Excluded (Questions) Excluded (Expired) Exc…" at bounding box center [432, 175] width 77 height 15
click at [288, 210] on div "Technical Support Specialist" at bounding box center [310, 213] width 135 height 9
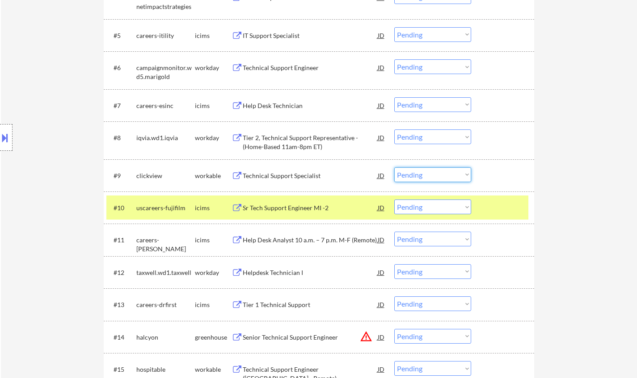
click at [443, 179] on select "Choose an option... Pending Applied Excluded (Questions) Excluded (Expired) Exc…" at bounding box center [432, 175] width 77 height 15
click at [394, 168] on select "Choose an option... Pending Applied Excluded (Questions) Excluded (Expired) Exc…" at bounding box center [432, 175] width 77 height 15
select select ""pending""
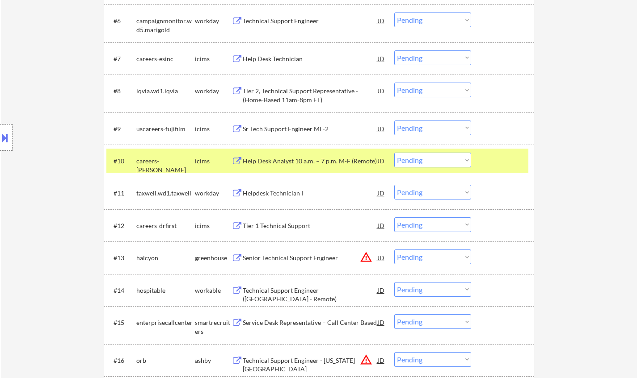
scroll to position [492, 0]
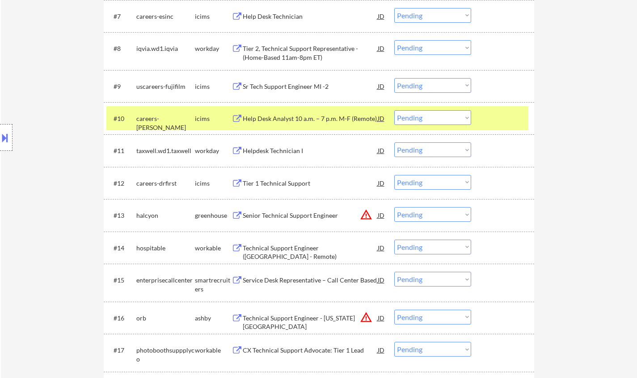
click at [379, 218] on div "JD" at bounding box center [381, 215] width 9 height 16
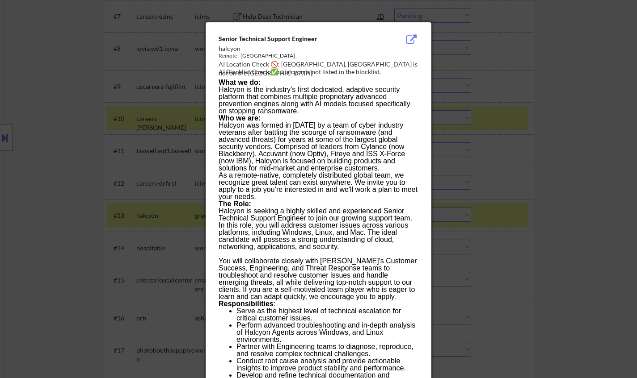
click at [606, 269] on div at bounding box center [318, 189] width 637 height 378
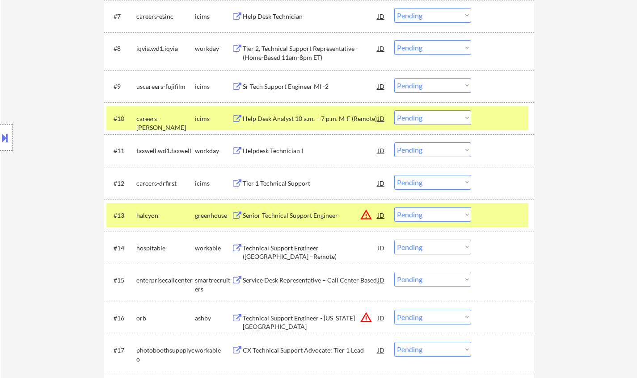
click at [436, 214] on select "Choose an option... Pending Applied Excluded (Questions) Excluded (Expired) Exc…" at bounding box center [432, 214] width 77 height 15
drag, startPoint x: 431, startPoint y: 212, endPoint x: 433, endPoint y: 219, distance: 7.2
click at [430, 212] on select "Choose an option... Pending Applied Excluded (Questions) Excluded (Expired) Exc…" at bounding box center [432, 214] width 77 height 15
click at [394, 207] on select "Choose an option... Pending Applied Excluded (Questions) Excluded (Expired) Exc…" at bounding box center [432, 214] width 77 height 15
click at [325, 251] on div "Technical Support Engineer (USA - Remote)" at bounding box center [310, 252] width 135 height 17
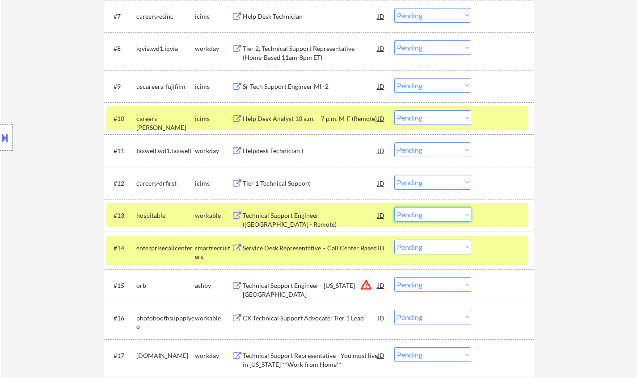
drag, startPoint x: 448, startPoint y: 213, endPoint x: 451, endPoint y: 221, distance: 8.4
click at [448, 213] on select "Choose an option... Pending Applied Excluded (Questions) Excluded (Expired) Exc…" at bounding box center [432, 214] width 77 height 15
click at [394, 207] on select "Choose an option... Pending Applied Excluded (Questions) Excluded (Expired) Exc…" at bounding box center [432, 214] width 77 height 15
select select ""pending""
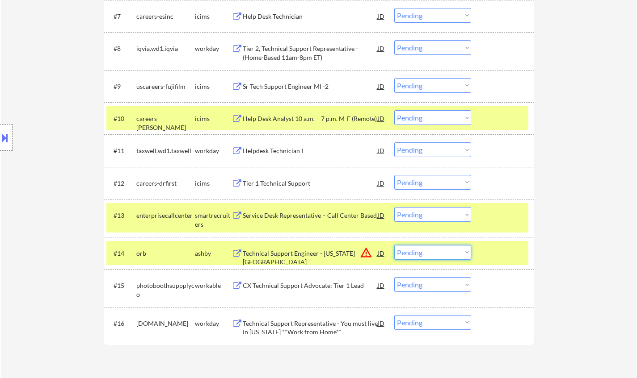
click at [426, 257] on select "Choose an option... Pending Applied Excluded (Questions) Excluded (Expired) Exc…" at bounding box center [432, 252] width 77 height 15
click at [394, 245] on select "Choose an option... Pending Applied Excluded (Questions) Excluded (Expired) Exc…" at bounding box center [432, 252] width 77 height 15
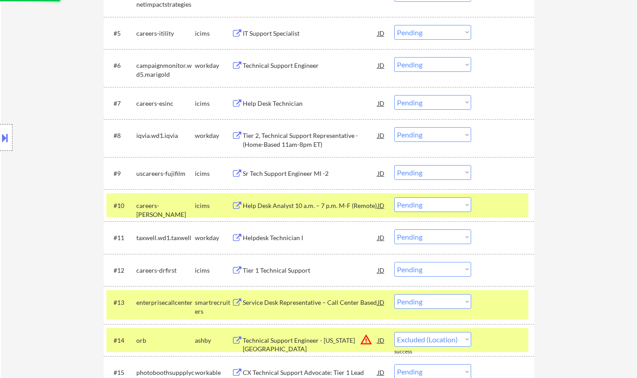
select select ""pending""
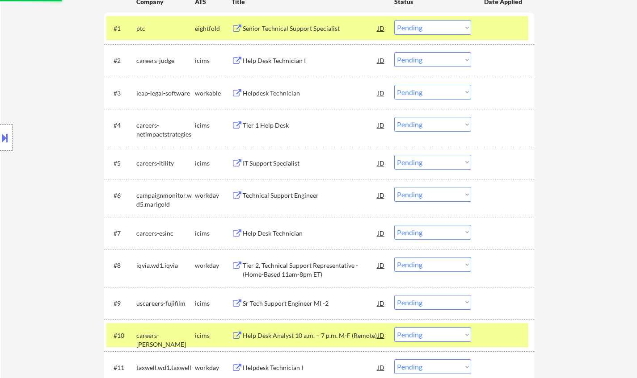
scroll to position [223, 0]
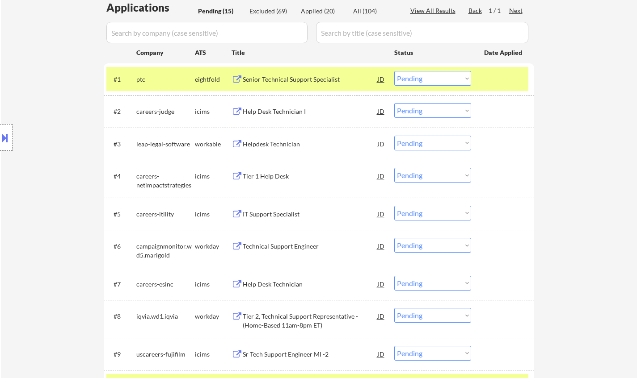
click at [282, 142] on div "Helpdesk Technician" at bounding box center [310, 144] width 135 height 9
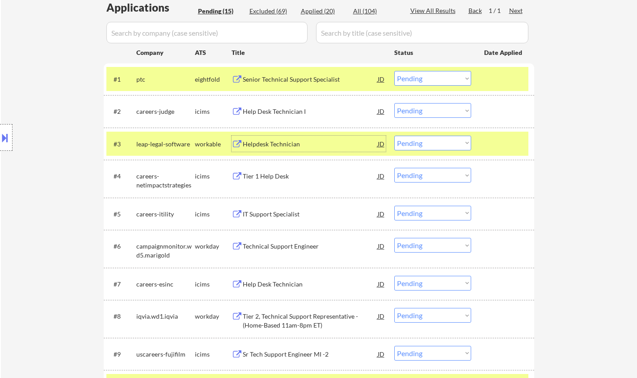
drag, startPoint x: 450, startPoint y: 145, endPoint x: 450, endPoint y: 150, distance: 5.4
click at [450, 145] on select "Choose an option... Pending Applied Excluded (Questions) Excluded (Expired) Exc…" at bounding box center [432, 143] width 77 height 15
click at [394, 136] on select "Choose an option... Pending Applied Excluded (Questions) Excluded (Expired) Exc…" at bounding box center [432, 143] width 77 height 15
select select ""pending""
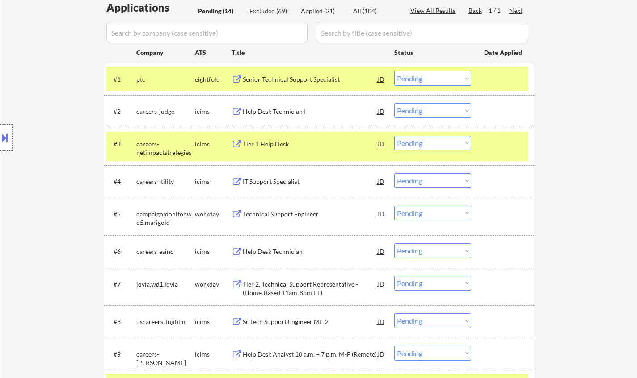
click at [284, 215] on div "Technical Support Engineer" at bounding box center [310, 214] width 135 height 9
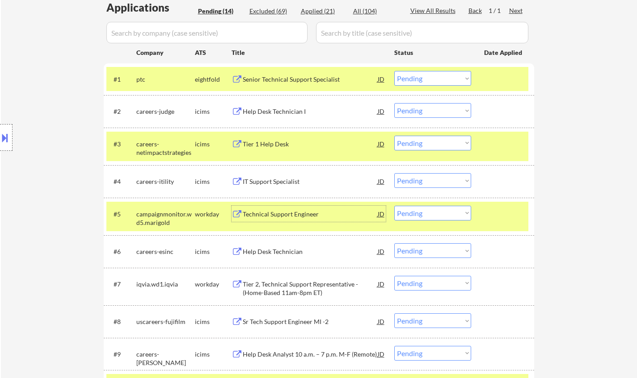
click at [439, 214] on select "Choose an option... Pending Applied Excluded (Questions) Excluded (Expired) Exc…" at bounding box center [432, 213] width 77 height 15
click at [394, 206] on select "Choose an option... Pending Applied Excluded (Questions) Excluded (Expired) Exc…" at bounding box center [432, 213] width 77 height 15
select select ""pending""
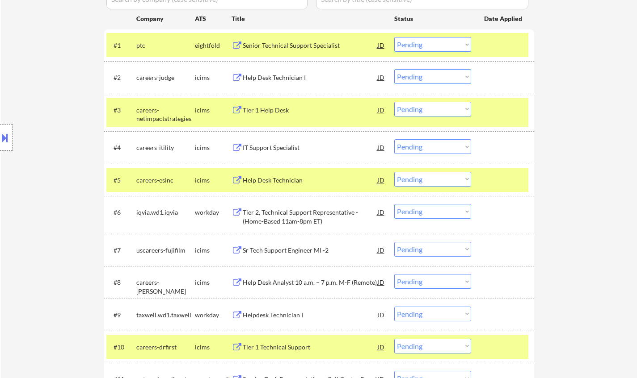
scroll to position [268, 0]
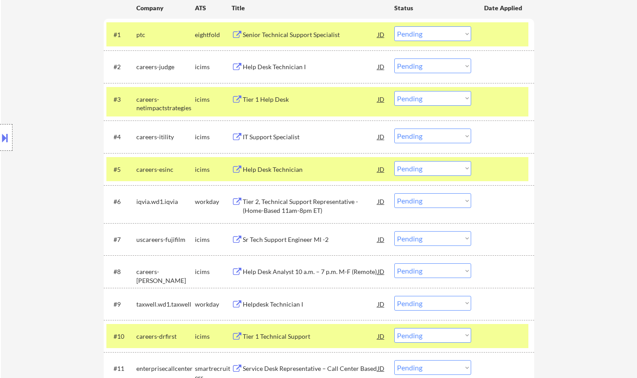
click at [288, 201] on div "Tier 2, Technical Support Representative - (Home-Based 11am-8pm ET)" at bounding box center [310, 206] width 135 height 17
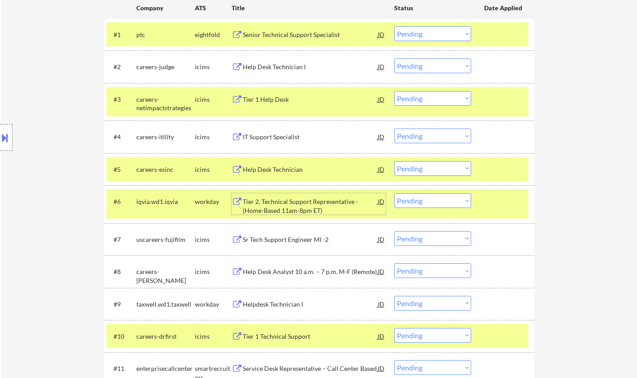
click at [445, 202] on select "Choose an option... Pending Applied Excluded (Questions) Excluded (Expired) Exc…" at bounding box center [432, 200] width 77 height 15
click at [394, 193] on select "Choose an option... Pending Applied Excluded (Questions) Excluded (Expired) Exc…" at bounding box center [432, 200] width 77 height 15
select select ""pending""
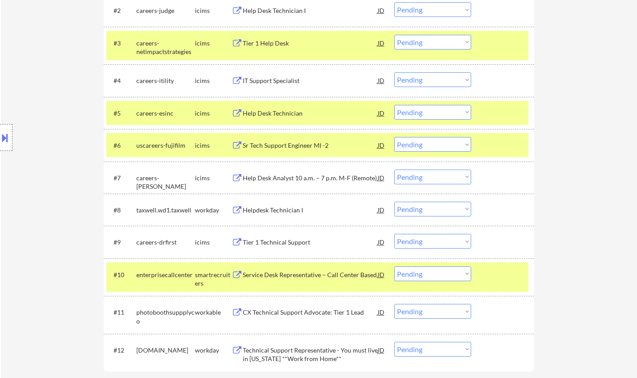
scroll to position [357, 0]
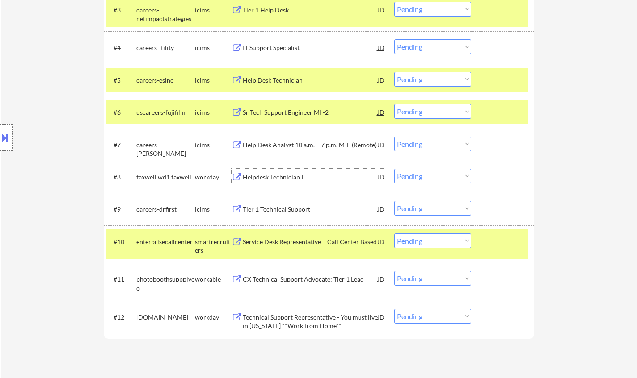
click at [288, 180] on div "Helpdesk Technician I" at bounding box center [310, 177] width 135 height 9
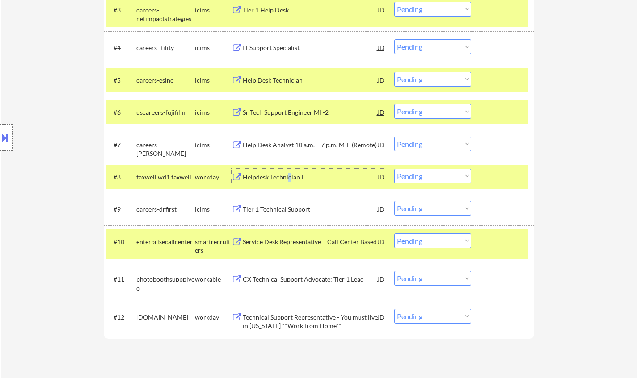
drag, startPoint x: 430, startPoint y: 176, endPoint x: 433, endPoint y: 182, distance: 7.6
click at [430, 176] on select "Choose an option... Pending Applied Excluded (Questions) Excluded (Expired) Exc…" at bounding box center [432, 176] width 77 height 15
click at [394, 169] on select "Choose an option... Pending Applied Excluded (Questions) Excluded (Expired) Exc…" at bounding box center [432, 176] width 77 height 15
select select ""pending""
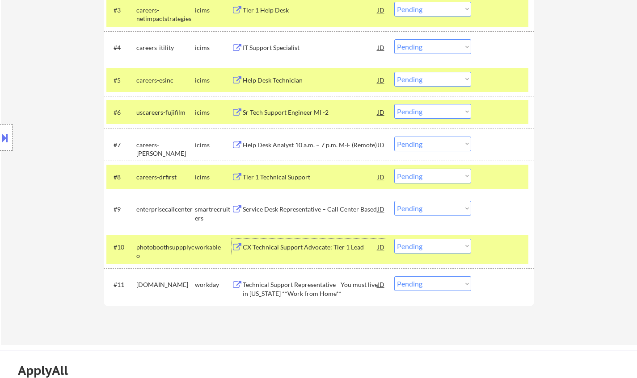
click at [314, 245] on div "CX Technical Support Advocate: Tier 1 Lead" at bounding box center [310, 247] width 135 height 9
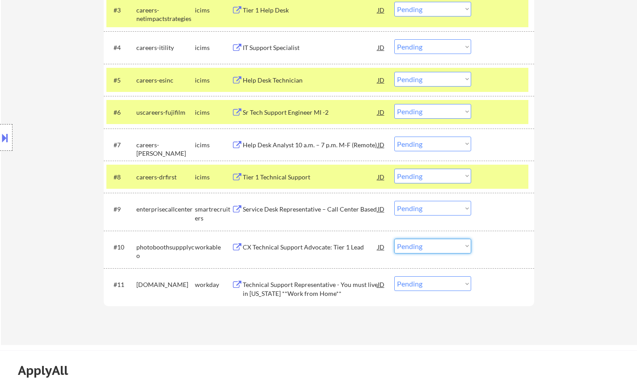
click at [449, 247] on select "Choose an option... Pending Applied Excluded (Questions) Excluded (Expired) Exc…" at bounding box center [432, 246] width 77 height 15
click at [394, 239] on select "Choose an option... Pending Applied Excluded (Questions) Excluded (Expired) Exc…" at bounding box center [432, 246] width 77 height 15
select select ""pending""
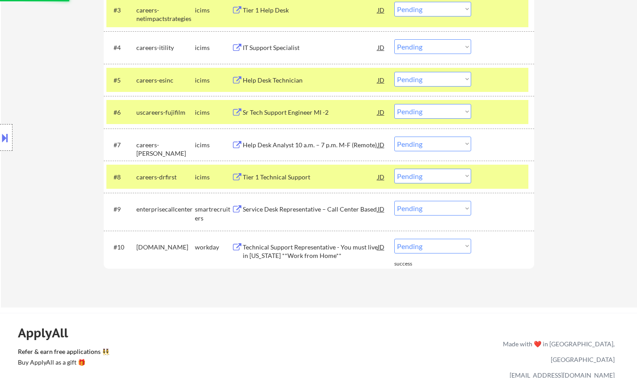
scroll to position [447, 0]
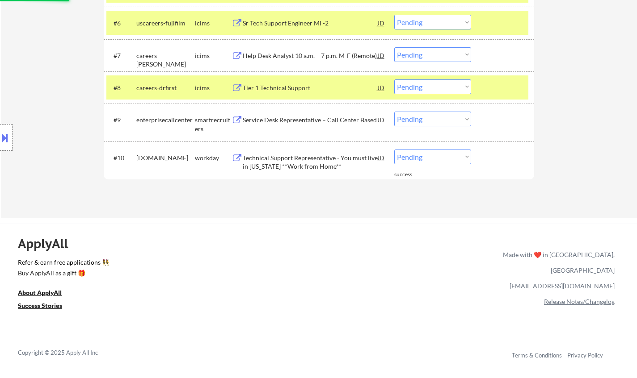
click at [297, 147] on div "#10 taskus.wd1.careers workday Technical Support Representative - You must live…" at bounding box center [317, 160] width 422 height 29
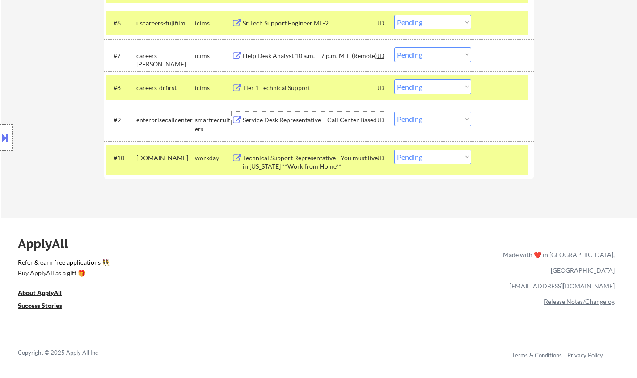
click at [291, 120] on div "Service Desk Representative – Call Center Based" at bounding box center [310, 120] width 135 height 9
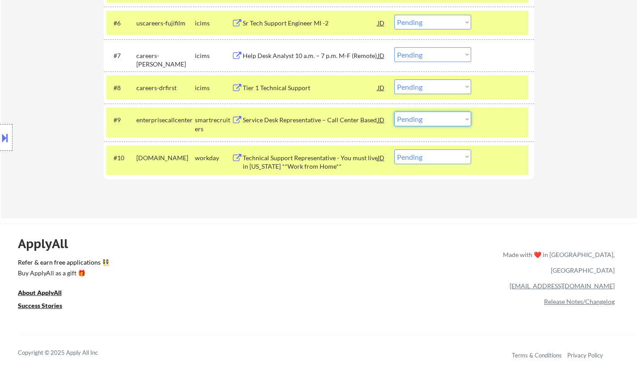
drag, startPoint x: 436, startPoint y: 118, endPoint x: 437, endPoint y: 124, distance: 6.3
click at [436, 119] on select "Choose an option... Pending Applied Excluded (Questions) Excluded (Expired) Exc…" at bounding box center [432, 119] width 77 height 15
click at [394, 112] on select "Choose an option... Pending Applied Excluded (Questions) Excluded (Expired) Exc…" at bounding box center [432, 119] width 77 height 15
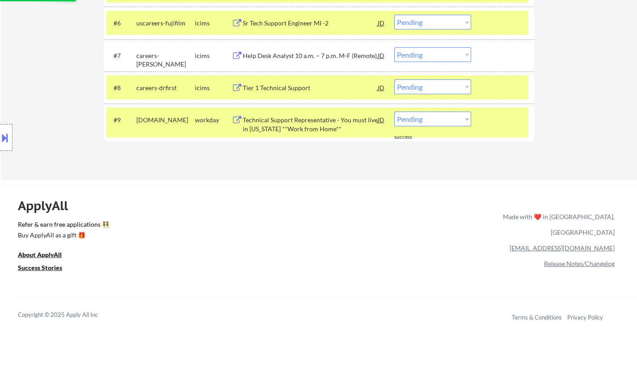
click at [277, 110] on div "#9 taskus.wd1.careers workday Technical Support Representative - You must live …" at bounding box center [317, 122] width 422 height 29
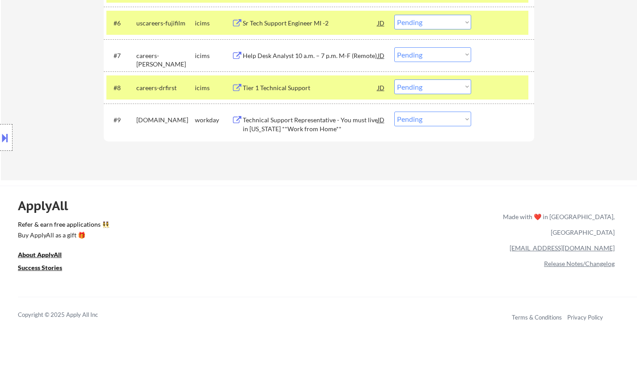
click at [289, 127] on div "Technical Support Representative - You must live in Texas **Work from Home**" at bounding box center [310, 124] width 135 height 17
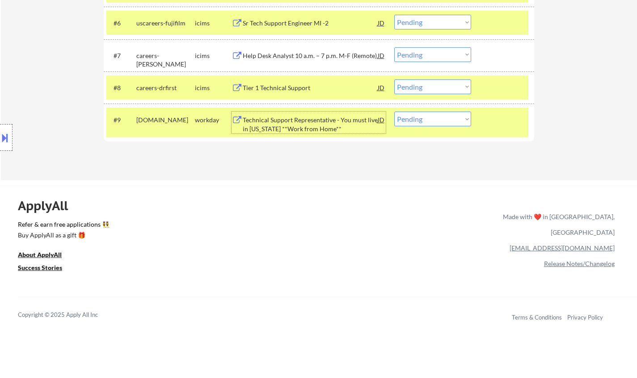
click at [0, 148] on div at bounding box center [6, 137] width 13 height 27
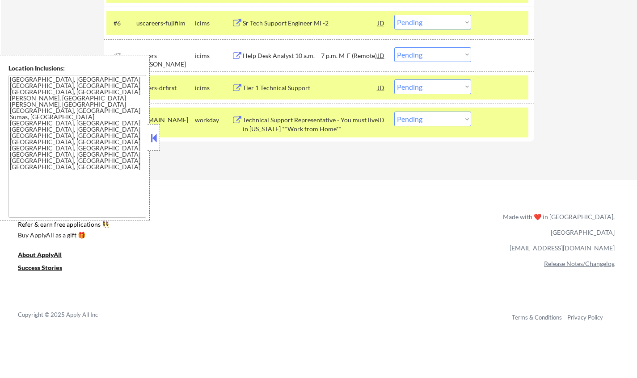
drag, startPoint x: 153, startPoint y: 141, endPoint x: 177, endPoint y: 19, distance: 124.3
click at [153, 140] on button at bounding box center [154, 137] width 10 height 13
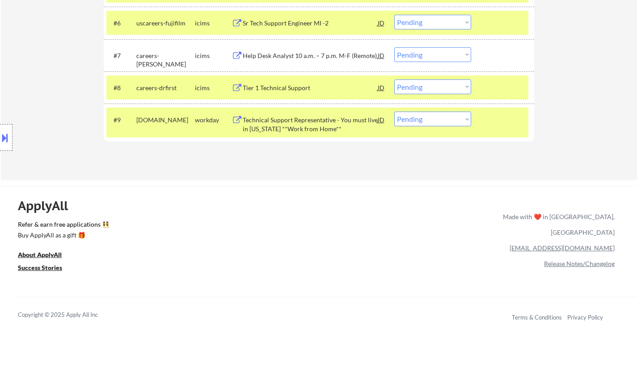
click at [424, 121] on select "Choose an option... Pending Applied Excluded (Questions) Excluded (Expired) Exc…" at bounding box center [432, 119] width 77 height 15
select select ""excluded""
click at [394, 112] on select "Choose an option... Pending Applied Excluded (Questions) Excluded (Expired) Exc…" at bounding box center [432, 119] width 77 height 15
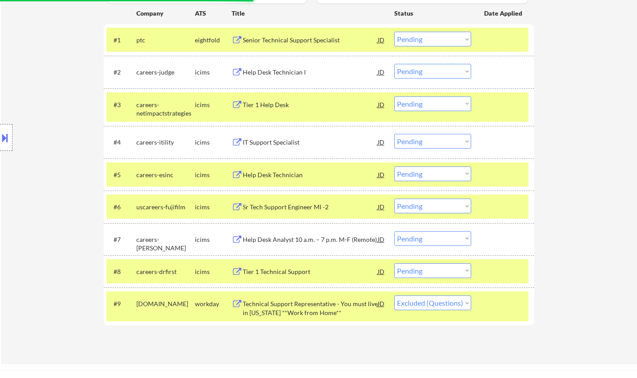
scroll to position [223, 0]
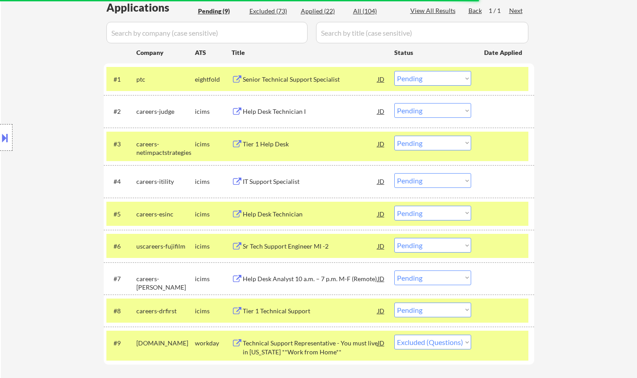
click at [265, 113] on div "Help Desk Technician I" at bounding box center [310, 111] width 135 height 9
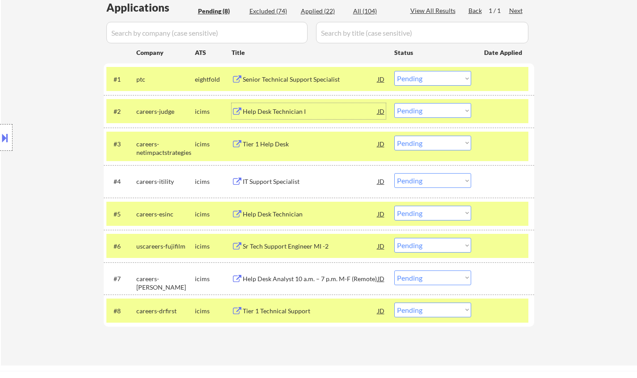
click at [275, 214] on div "Help Desk Technician" at bounding box center [310, 214] width 135 height 9
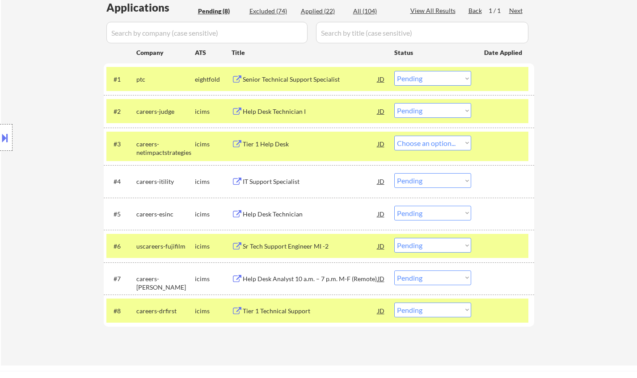
select select ""pending""
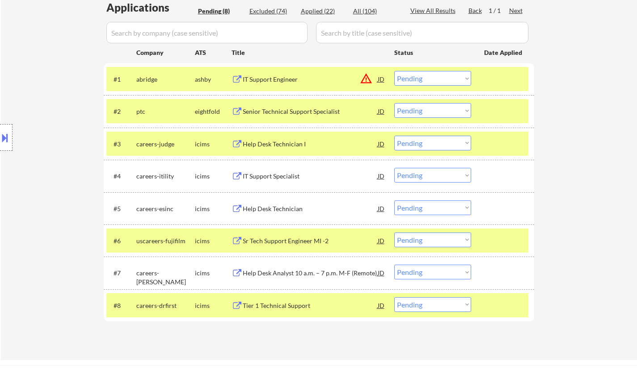
click at [2, 143] on button at bounding box center [5, 137] width 10 height 15
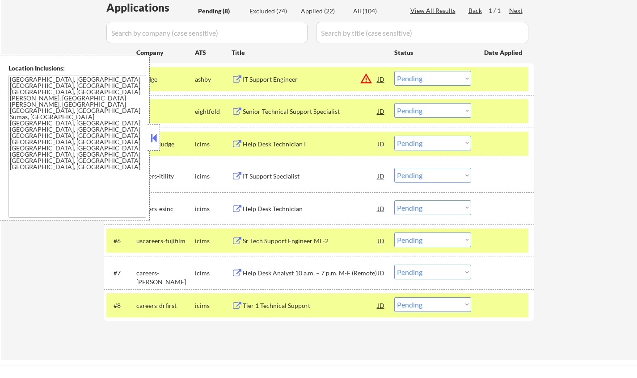
drag, startPoint x: 155, startPoint y: 141, endPoint x: 150, endPoint y: 5, distance: 135.9
click at [153, 135] on button at bounding box center [154, 137] width 10 height 13
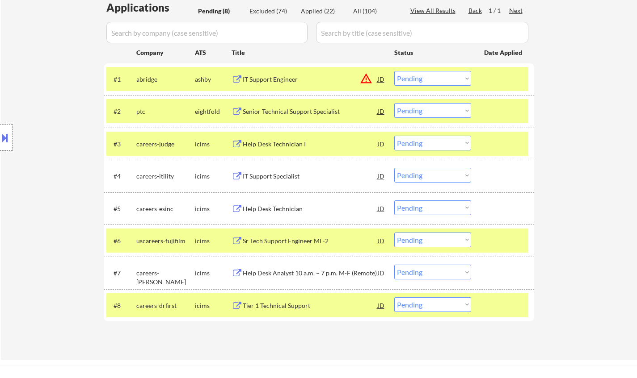
click at [439, 205] on select "Choose an option... Pending Applied Excluded (Questions) Excluded (Expired) Exc…" at bounding box center [432, 208] width 77 height 15
click at [394, 201] on select "Choose an option... Pending Applied Excluded (Questions) Excluded (Expired) Exc…" at bounding box center [432, 208] width 77 height 15
select select ""pending""
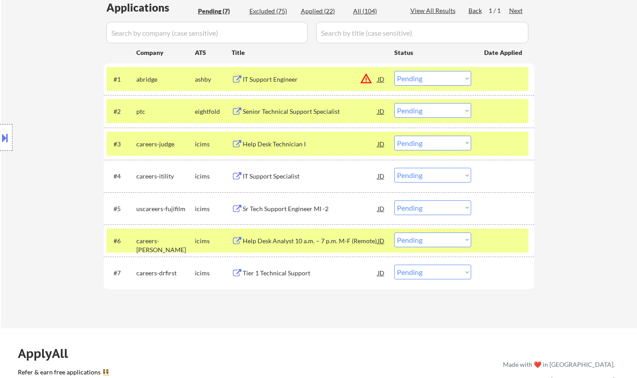
click at [282, 177] on div "IT Support Specialist" at bounding box center [310, 176] width 135 height 9
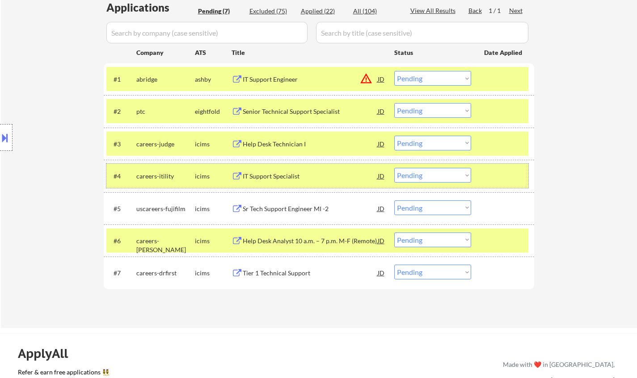
click at [443, 165] on div "#4 careers-itility icims IT Support Specialist JD Choose an option... Pending A…" at bounding box center [317, 176] width 422 height 24
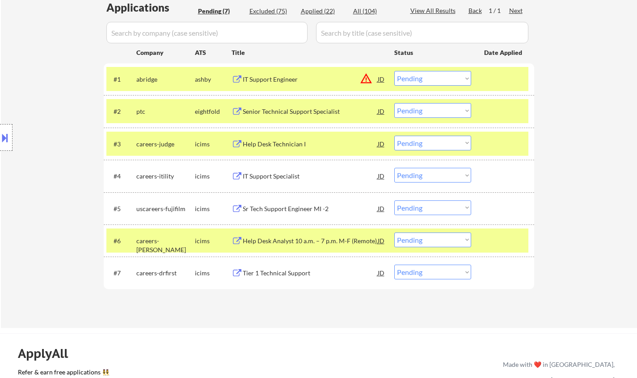
click at [442, 177] on select "Choose an option... Pending Applied Excluded (Questions) Excluded (Expired) Exc…" at bounding box center [432, 175] width 77 height 15
click at [394, 168] on select "Choose an option... Pending Applied Excluded (Questions) Excluded (Expired) Exc…" at bounding box center [432, 175] width 77 height 15
select select ""pending""
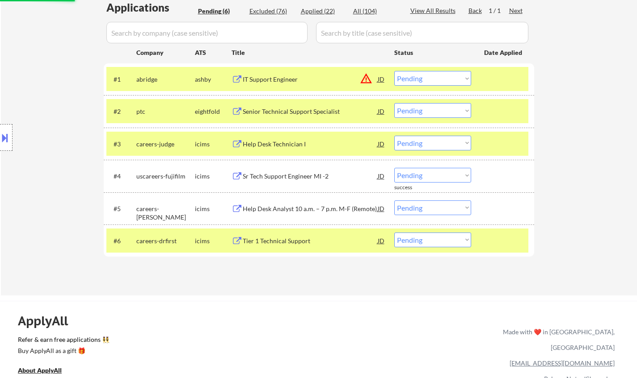
click at [284, 135] on div "#3 careers-judge icims Help Desk Technician I JD Choose an option... Pending Ap…" at bounding box center [317, 144] width 422 height 24
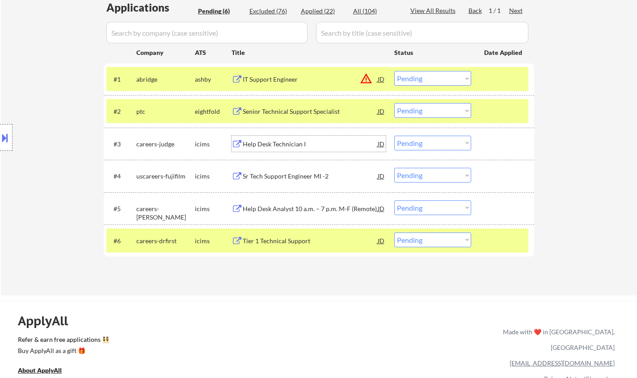
click at [287, 144] on div "Help Desk Technician I" at bounding box center [310, 144] width 135 height 9
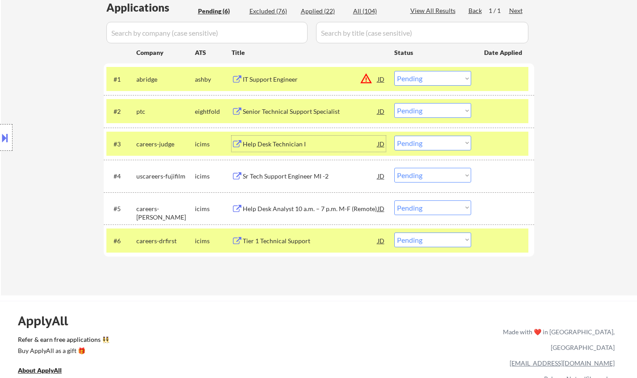
click at [265, 145] on div "Help Desk Technician I" at bounding box center [310, 144] width 135 height 9
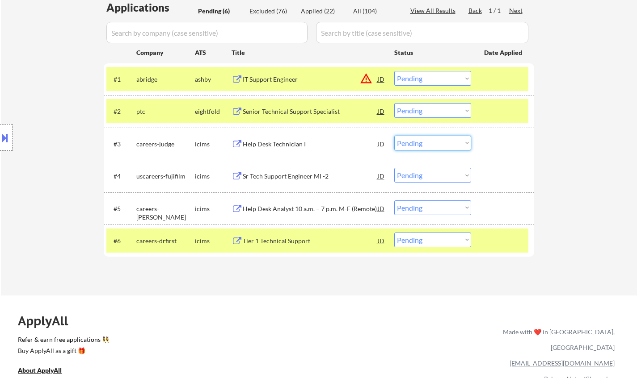
click at [443, 143] on select "Choose an option... Pending Applied Excluded (Questions) Excluded (Expired) Exc…" at bounding box center [432, 143] width 77 height 15
click at [394, 136] on select "Choose an option... Pending Applied Excluded (Questions) Excluded (Expired) Exc…" at bounding box center [432, 143] width 77 height 15
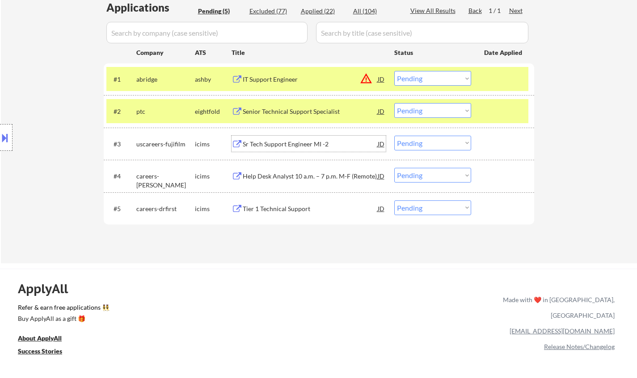
click at [290, 147] on div "Sr Tech Support Engineer MI -2" at bounding box center [310, 144] width 135 height 9
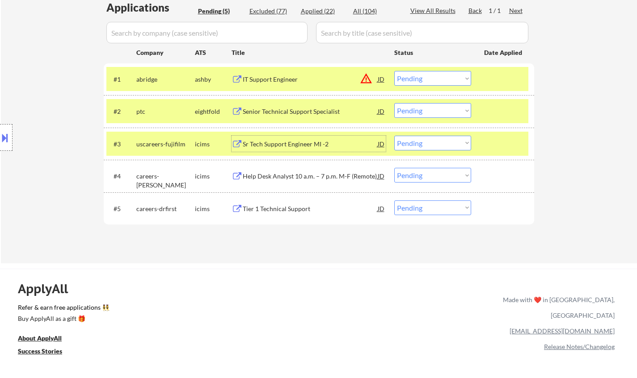
click at [437, 142] on select "Choose an option... Pending Applied Excluded (Questions) Excluded (Expired) Exc…" at bounding box center [432, 143] width 77 height 15
click at [394, 136] on select "Choose an option... Pending Applied Excluded (Questions) Excluded (Expired) Exc…" at bounding box center [432, 143] width 77 height 15
click at [438, 83] on select "Choose an option... Pending Applied Excluded (Questions) Excluded (Expired) Exc…" at bounding box center [432, 78] width 77 height 15
select select ""pending""
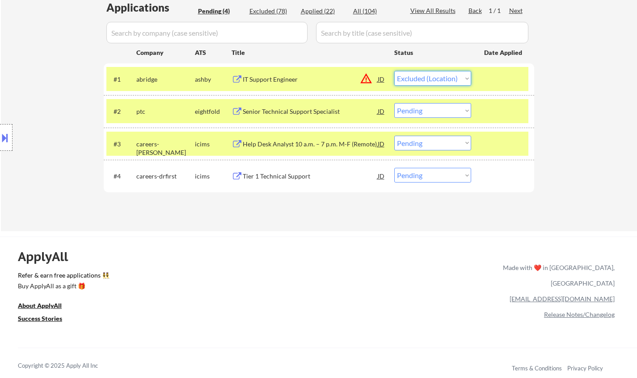
click at [394, 71] on select "Choose an option... Pending Applied Excluded (Questions) Excluded (Expired) Exc…" at bounding box center [432, 78] width 77 height 15
click at [277, 105] on div "Senior Technical Support Specialist" at bounding box center [310, 111] width 135 height 16
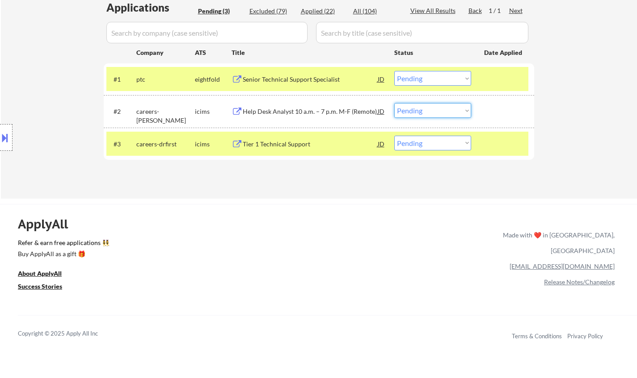
drag, startPoint x: 441, startPoint y: 110, endPoint x: 442, endPoint y: 117, distance: 6.8
click at [441, 109] on select "Choose an option... Pending Applied Excluded (Questions) Excluded (Expired) Exc…" at bounding box center [432, 110] width 77 height 15
click at [429, 74] on select "Choose an option... Pending Applied Excluded (Questions) Excluded (Expired) Exc…" at bounding box center [432, 78] width 77 height 15
click at [444, 80] on select "Choose an option... Pending Applied Excluded (Questions) Excluded (Expired) Exc…" at bounding box center [432, 78] width 77 height 15
click at [394, 71] on select "Choose an option... Pending Applied Excluded (Questions) Excluded (Expired) Exc…" at bounding box center [432, 78] width 77 height 15
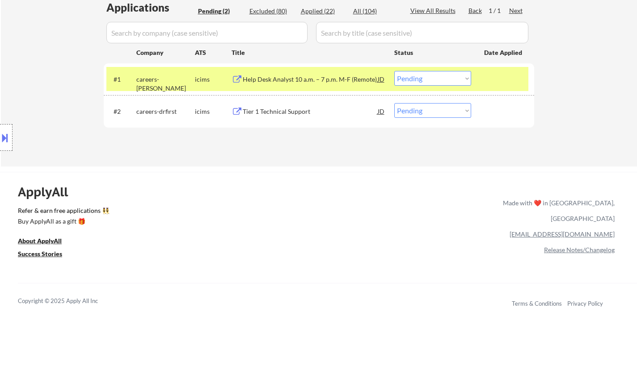
click at [273, 79] on div "Help Desk Analyst 10 a.m. – 7 p.m. M-F (Remote)" at bounding box center [310, 79] width 135 height 9
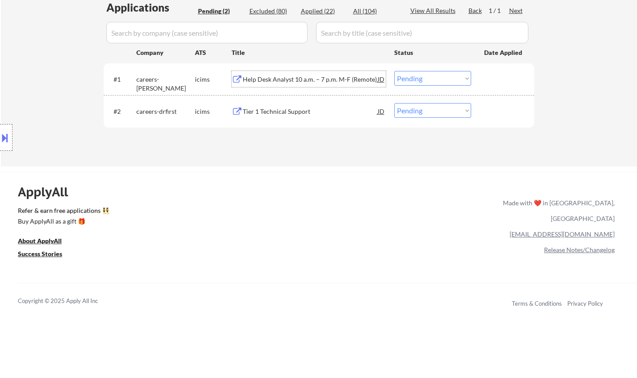
click at [293, 80] on div "Help Desk Analyst 10 a.m. – 7 p.m. M-F (Remote)" at bounding box center [310, 79] width 135 height 9
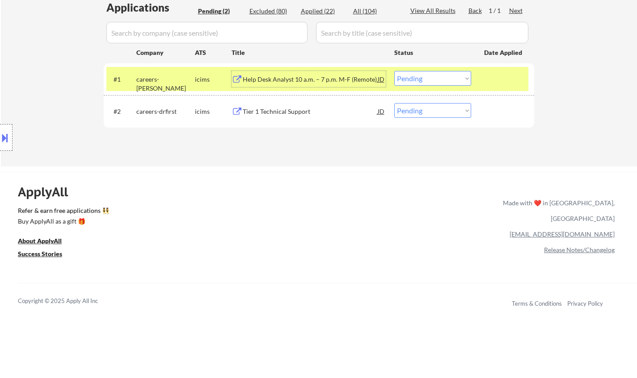
drag, startPoint x: 424, startPoint y: 75, endPoint x: 429, endPoint y: 80, distance: 7.3
click at [424, 75] on select "Choose an option... Pending Applied Excluded (Questions) Excluded (Expired) Exc…" at bounding box center [432, 78] width 77 height 15
click at [394, 71] on select "Choose an option... Pending Applied Excluded (Questions) Excluded (Expired) Exc…" at bounding box center [432, 78] width 77 height 15
click at [290, 109] on div "Tier 1 Technical Support" at bounding box center [310, 111] width 135 height 9
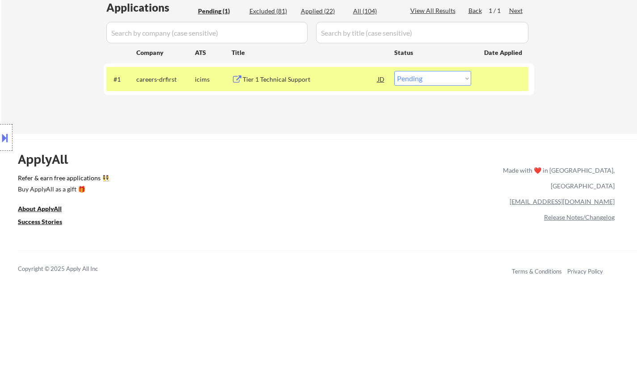
click at [450, 76] on select "Choose an option... Pending Applied Excluded (Questions) Excluded (Expired) Exc…" at bounding box center [432, 78] width 77 height 15
select select ""excluded__expired_""
click at [394, 71] on select "Choose an option... Pending Applied Excluded (Questions) Excluded (Expired) Exc…" at bounding box center [432, 78] width 77 height 15
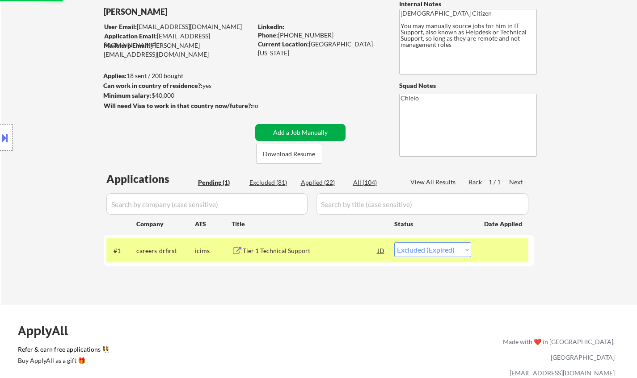
scroll to position [134, 0]
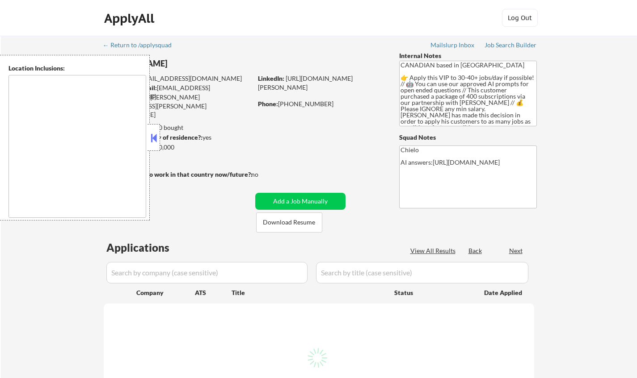
select select ""pending""
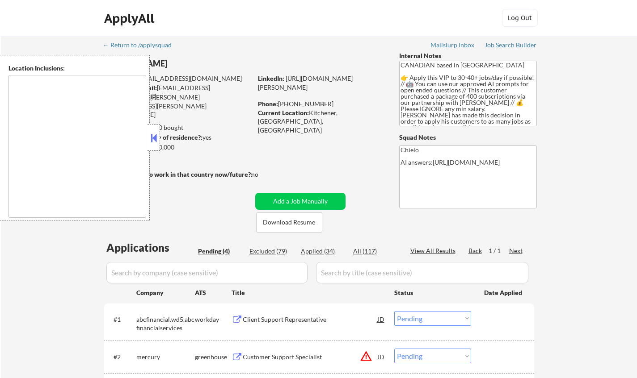
click at [154, 133] on button at bounding box center [154, 137] width 10 height 13
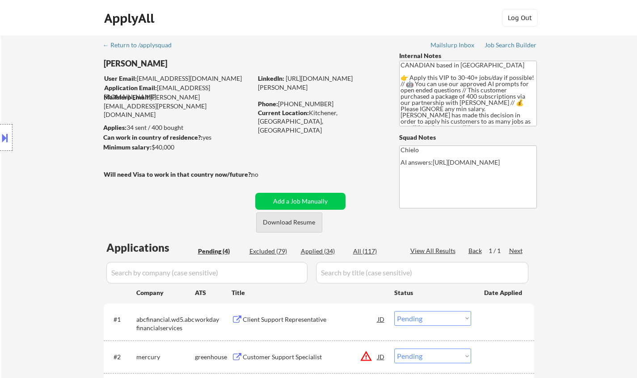
click at [287, 224] on button "Download Resume" at bounding box center [289, 223] width 66 height 20
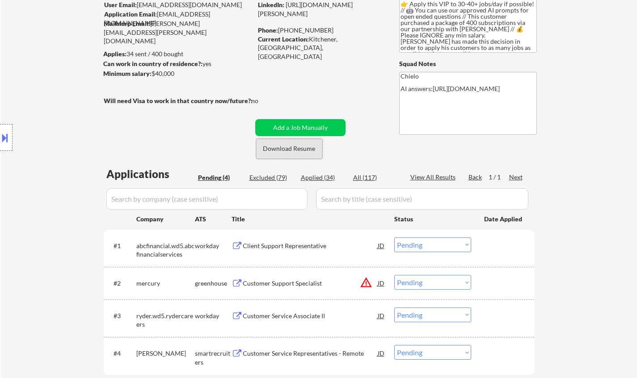
scroll to position [134, 0]
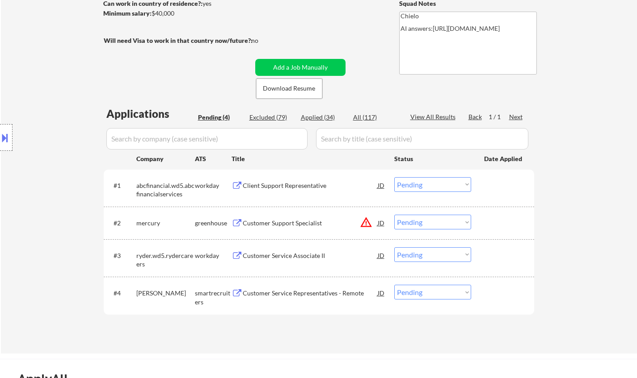
click at [290, 257] on div "Customer Service Associate II" at bounding box center [310, 256] width 135 height 9
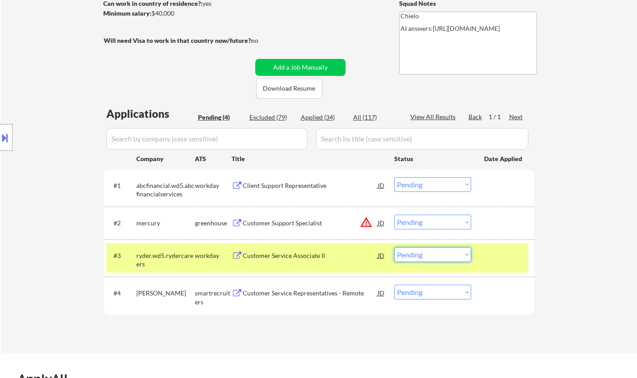
click at [428, 254] on select "Choose an option... Pending Applied Excluded (Questions) Excluded (Expired) Exc…" at bounding box center [432, 255] width 77 height 15
click at [610, 261] on div "← Return to /applysquad Mailslurp Inbox Job Search Builder Britton Russell User…" at bounding box center [319, 128] width 636 height 452
click at [421, 251] on select "Choose an option... Pending Applied Excluded (Questions) Excluded (Expired) Exc…" at bounding box center [432, 255] width 77 height 15
click at [562, 328] on div "← Return to /applysquad Mailslurp Inbox Job Search Builder Britton Russell User…" at bounding box center [319, 128] width 636 height 452
click at [422, 250] on select "Choose an option... Pending Applied Excluded (Questions) Excluded (Expired) Exc…" at bounding box center [432, 255] width 77 height 15
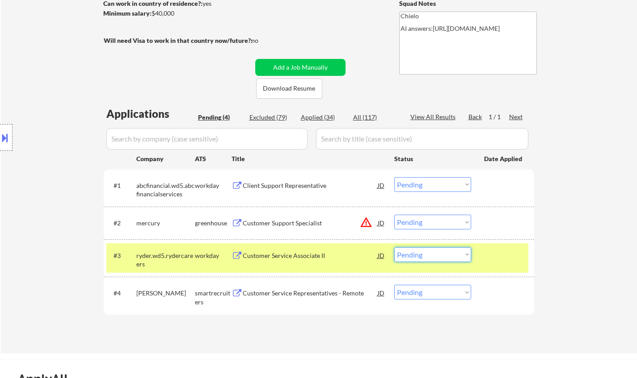
click at [567, 336] on div "← Return to /applysquad Mailslurp Inbox Job Search Builder Britton Russell User…" at bounding box center [319, 128] width 636 height 452
click at [443, 253] on select "Choose an option... Pending Applied Excluded (Questions) Excluded (Expired) Exc…" at bounding box center [432, 255] width 77 height 15
click at [394, 248] on select "Choose an option... Pending Applied Excluded (Questions) Excluded (Expired) Exc…" at bounding box center [432, 255] width 77 height 15
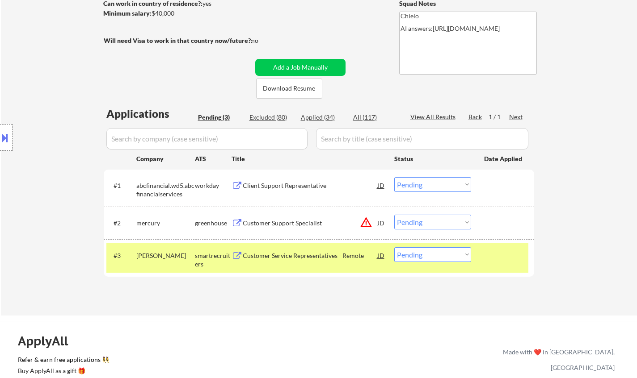
click at [379, 225] on div "JD" at bounding box center [381, 223] width 9 height 16
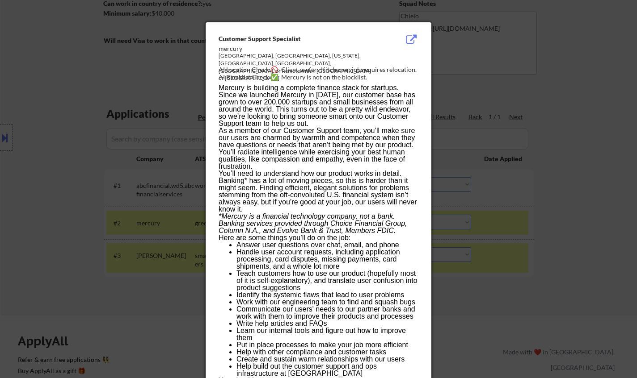
click at [532, 273] on div at bounding box center [318, 189] width 637 height 378
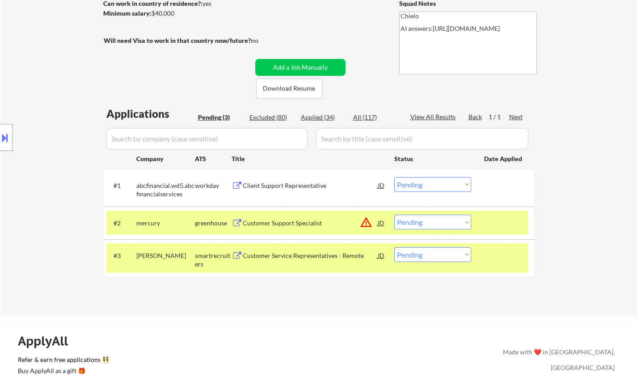
click at [292, 256] on div "Customer Service Representatives - Remote" at bounding box center [310, 256] width 135 height 9
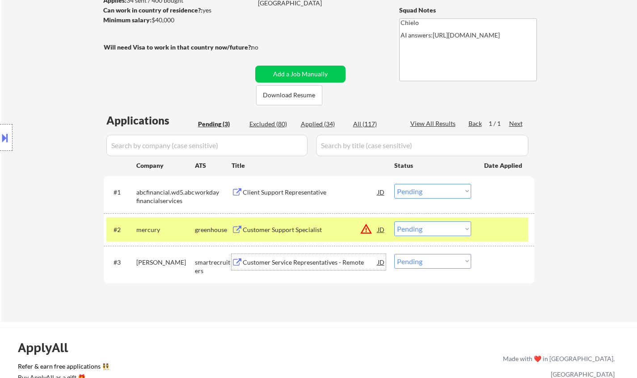
scroll to position [223, 0]
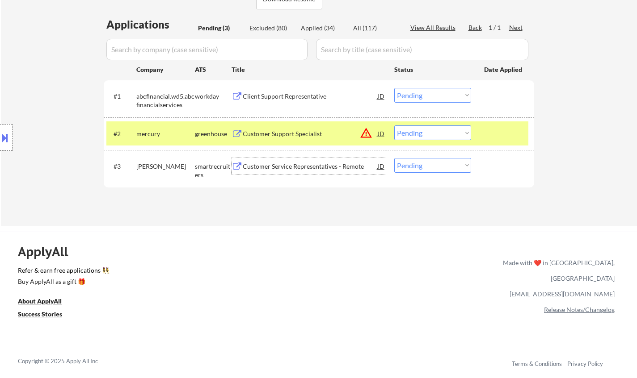
click at [437, 168] on select "Choose an option... Pending Applied Excluded (Questions) Excluded (Expired) Exc…" at bounding box center [432, 165] width 77 height 15
drag, startPoint x: 421, startPoint y: 168, endPoint x: 425, endPoint y: 172, distance: 5.4
click at [421, 168] on select "Choose an option... Pending Applied Excluded (Questions) Excluded (Expired) Exc…" at bounding box center [432, 165] width 77 height 15
select select ""excluded""
click at [394, 158] on select "Choose an option... Pending Applied Excluded (Questions) Excluded (Expired) Exc…" at bounding box center [432, 165] width 77 height 15
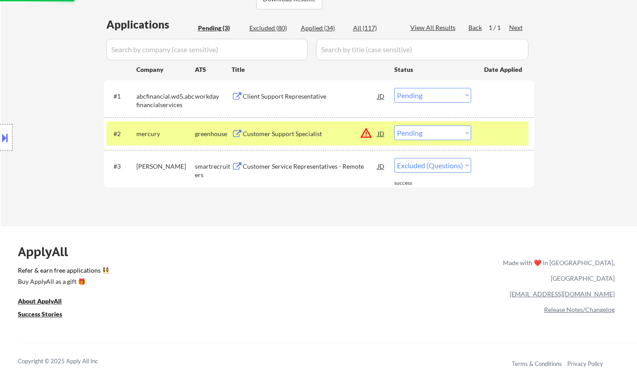
click at [378, 133] on div "JD" at bounding box center [381, 134] width 9 height 16
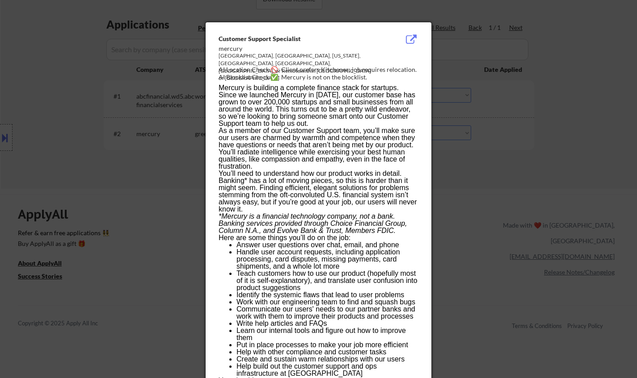
click at [544, 230] on div at bounding box center [318, 189] width 637 height 378
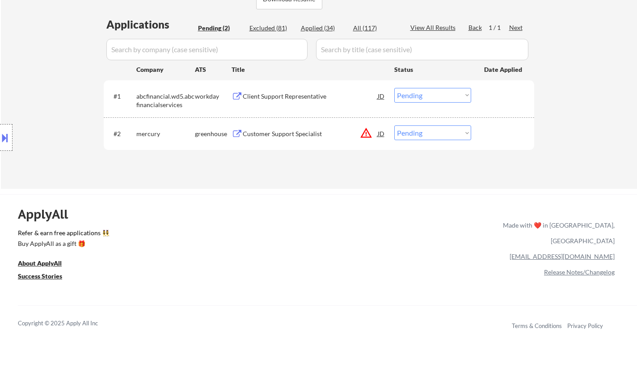
click at [0, 128] on div at bounding box center [6, 137] width 13 height 27
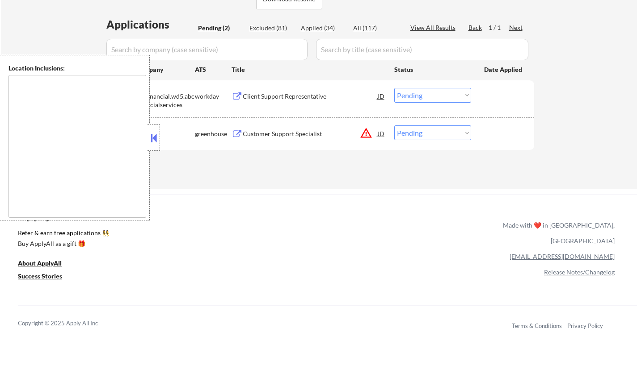
click at [345, 222] on div "ApplyAll Refer & earn free applications 👯‍♀️ Buy ApplyAll as a gift 🎁 About App…" at bounding box center [318, 272] width 637 height 142
click at [598, 108] on div "← Return to /applysquad Mailslurp Inbox Job Search Builder Britton Russell User…" at bounding box center [319, 0] width 636 height 377
click at [150, 135] on button at bounding box center [154, 137] width 10 height 13
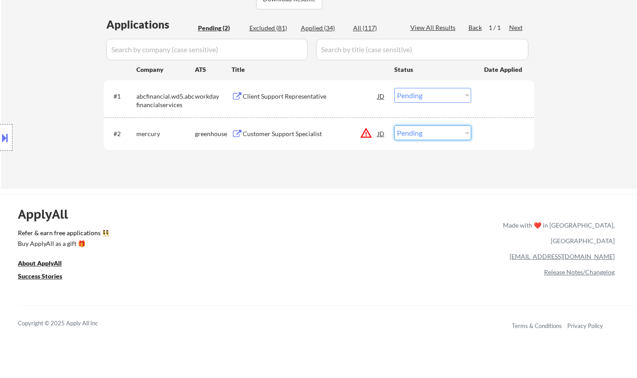
drag, startPoint x: 444, startPoint y: 132, endPoint x: 446, endPoint y: 136, distance: 4.8
click at [444, 132] on select "Choose an option... Pending Applied Excluded (Questions) Excluded (Expired) Exc…" at bounding box center [432, 133] width 77 height 15
select select ""excluded__location_""
click at [394, 126] on select "Choose an option... Pending Applied Excluded (Questions) Excluded (Expired) Exc…" at bounding box center [432, 133] width 77 height 15
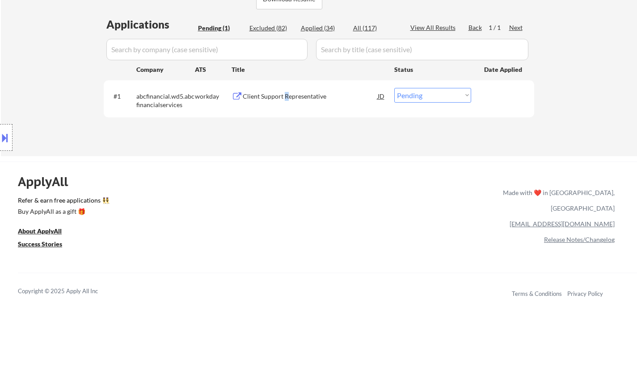
click at [284, 97] on div "Client Support Representative" at bounding box center [310, 96] width 135 height 9
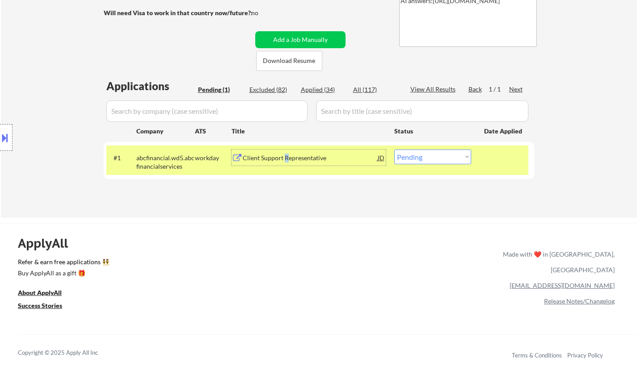
scroll to position [268, 0]
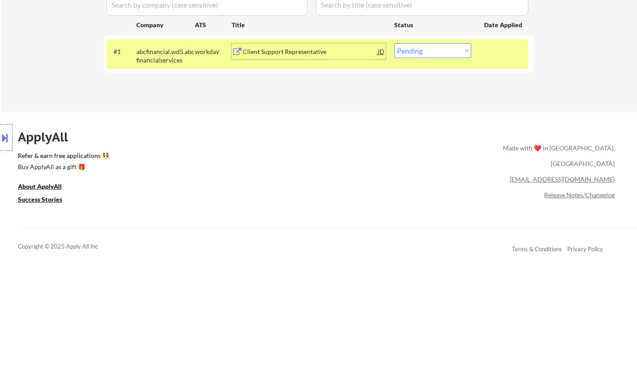
click at [290, 41] on div "#1 abcfinancial.wd5.abcfinancialservices workday Client Support Representative …" at bounding box center [317, 53] width 422 height 29
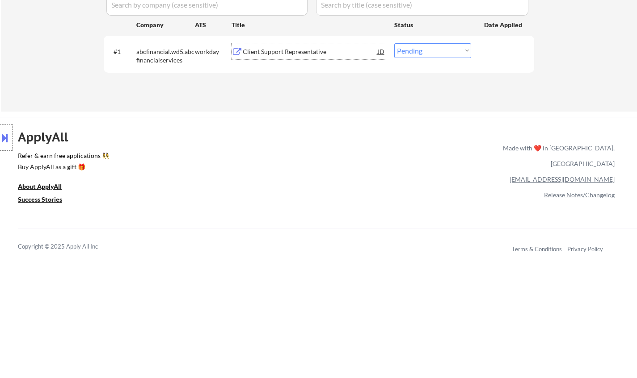
click at [288, 51] on div "Client Support Representative" at bounding box center [310, 51] width 135 height 9
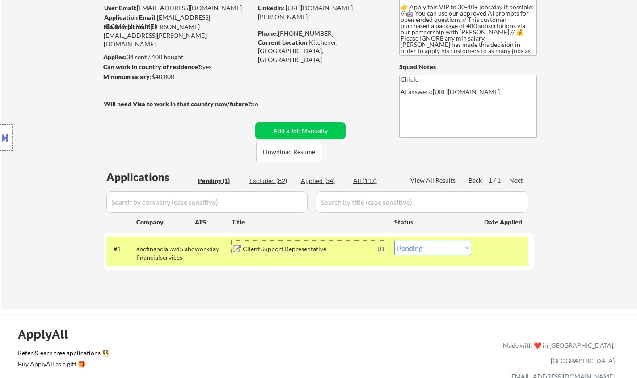
scroll to position [45, 0]
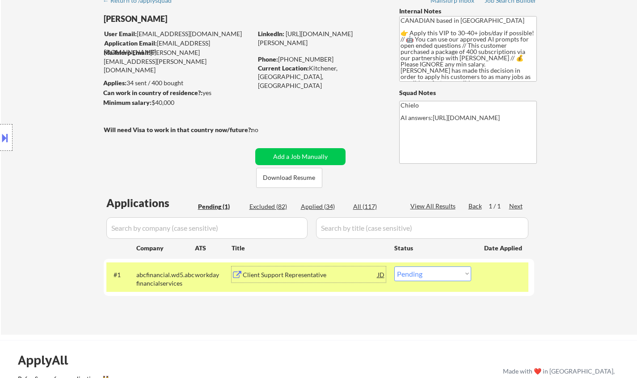
click at [424, 273] on select "Choose an option... Pending Applied Excluded (Questions) Excluded (Expired) Exc…" at bounding box center [432, 274] width 77 height 15
select select ""applied""
click at [394, 267] on select "Choose an option... Pending Applied Excluded (Questions) Excluded (Expired) Exc…" at bounding box center [432, 274] width 77 height 15
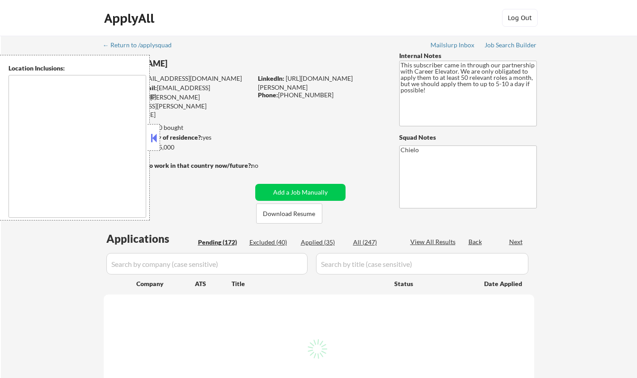
type textarea "Tampa, FL St. Petersburg, FL Clearwater, FL Brandon, FL Riverview, FL Largo, FL…"
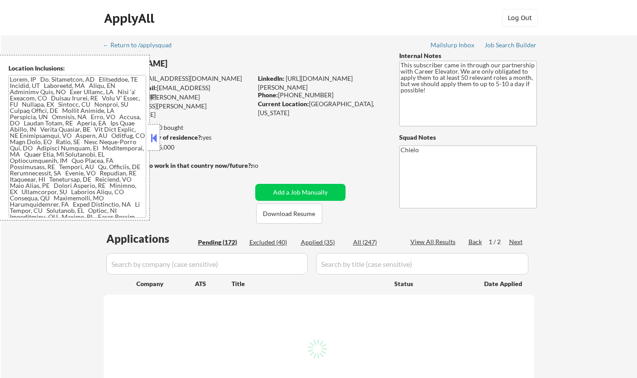
select select ""pending""
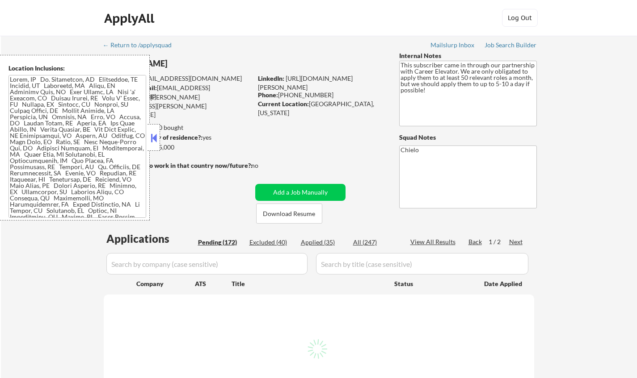
select select ""pending""
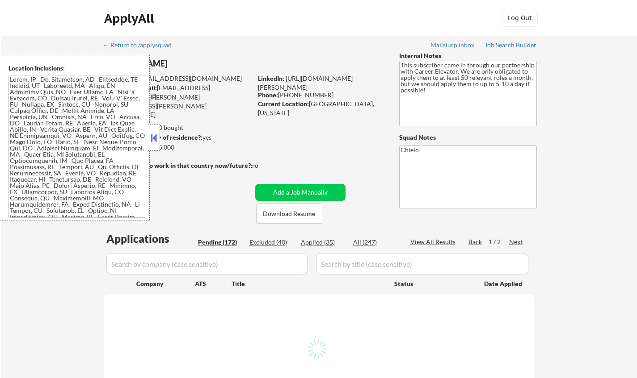
select select ""pending""
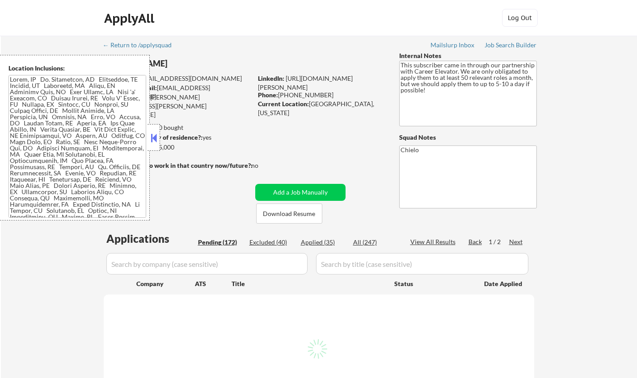
select select ""pending""
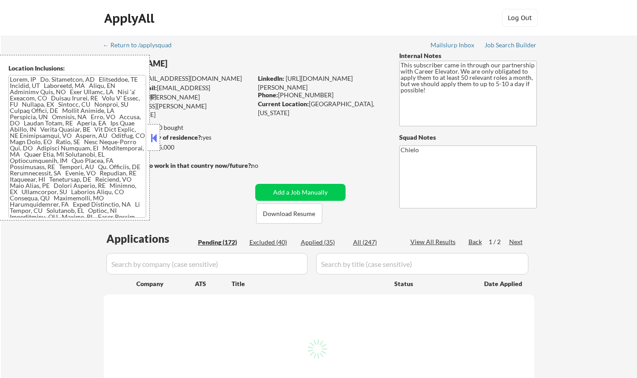
select select ""pending""
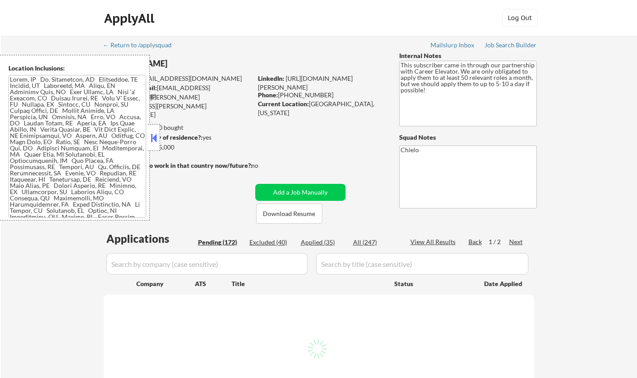
select select ""pending""
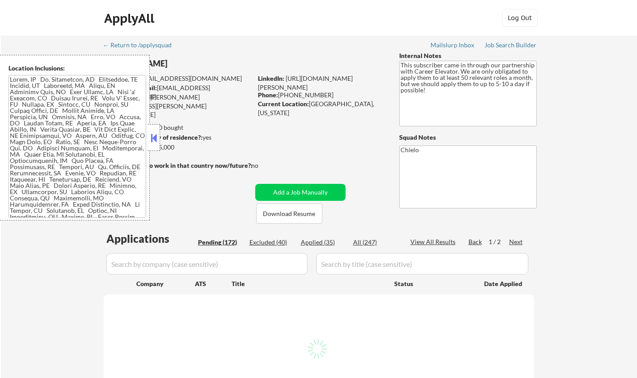
select select ""pending""
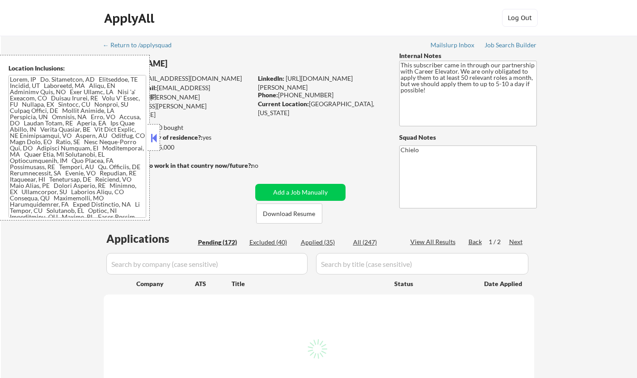
select select ""pending""
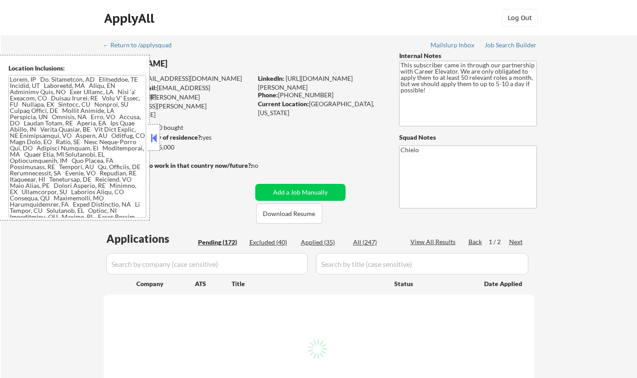
select select ""pending""
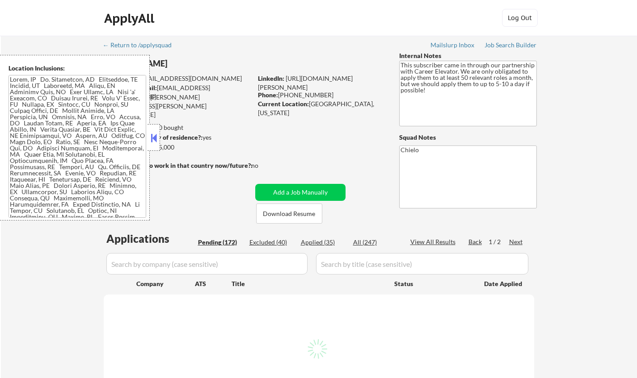
select select ""pending""
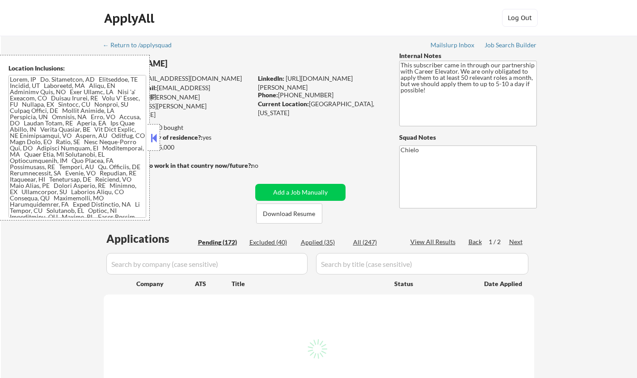
select select ""pending""
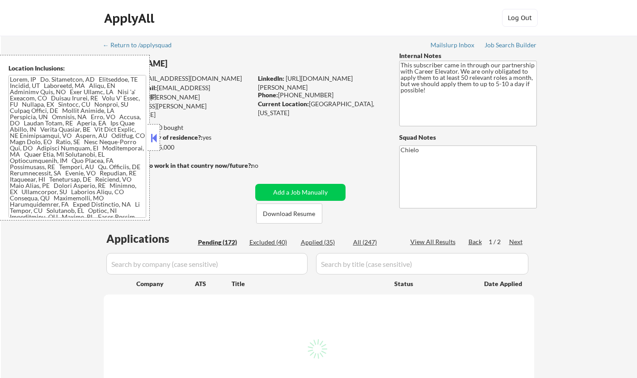
select select ""pending""
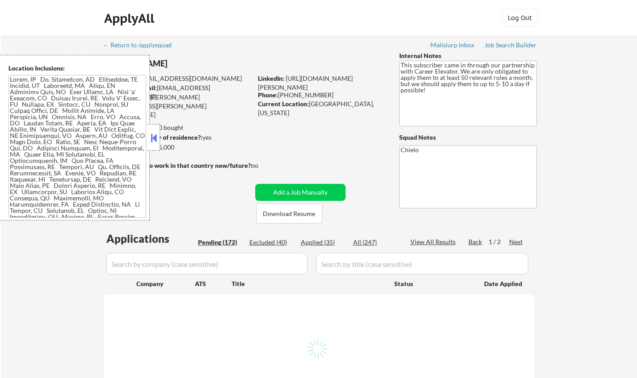
select select ""pending""
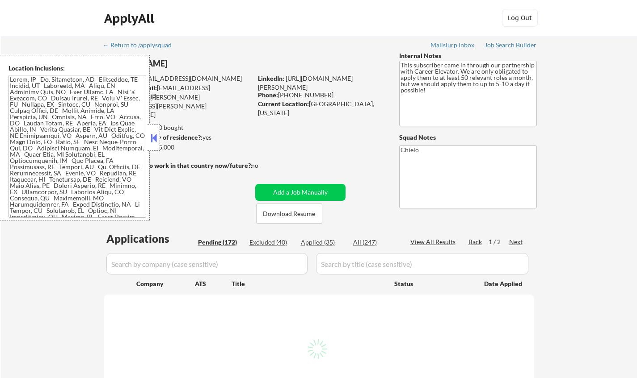
select select ""pending""
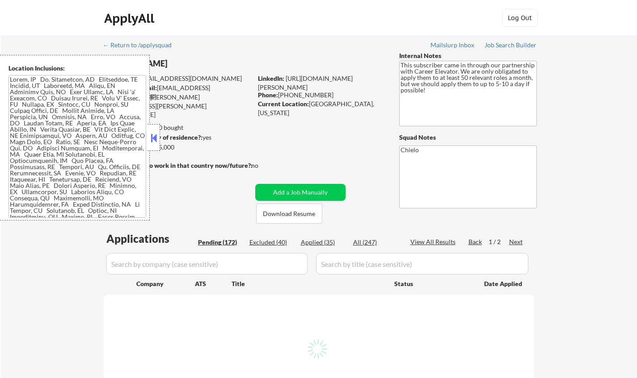
select select ""pending""
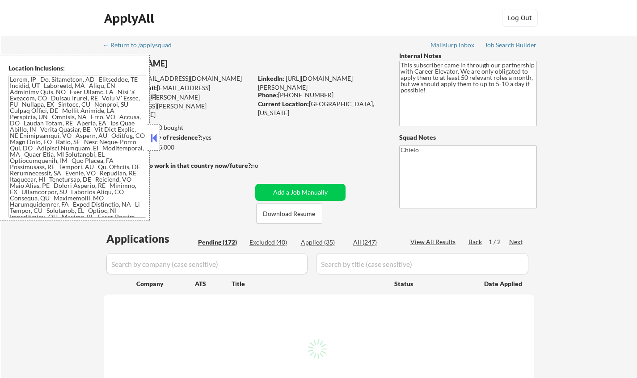
select select ""pending""
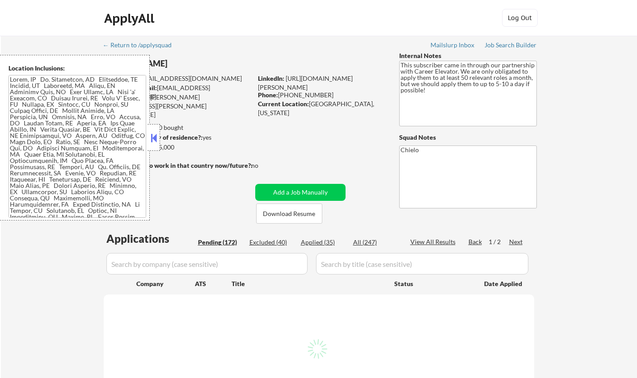
select select ""pending""
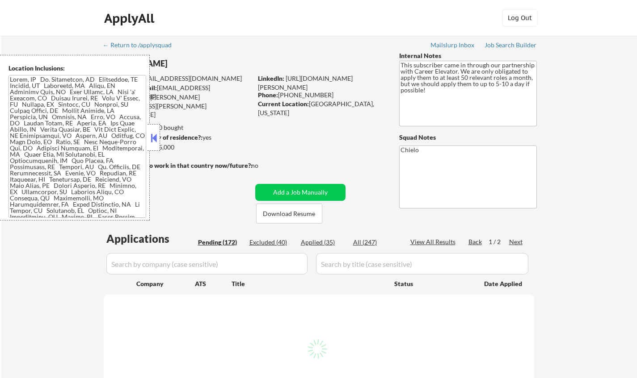
select select ""pending""
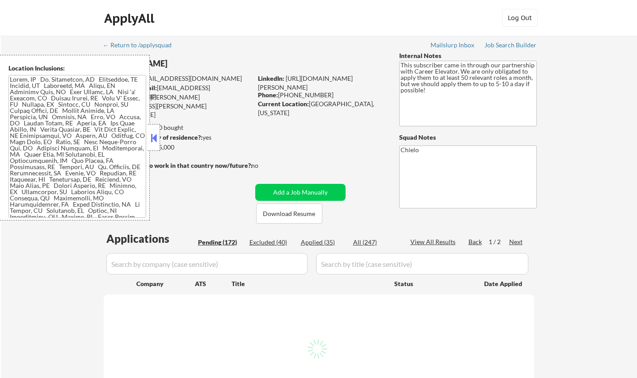
select select ""pending""
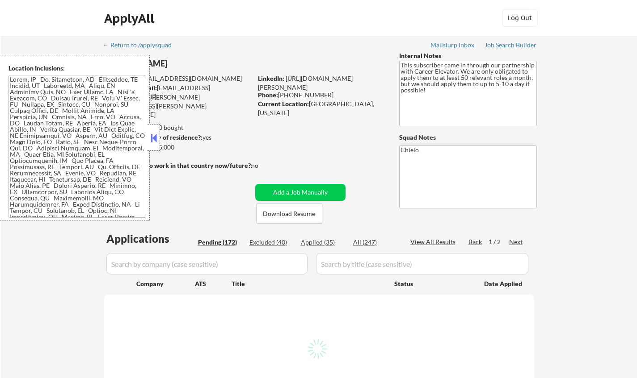
select select ""pending""
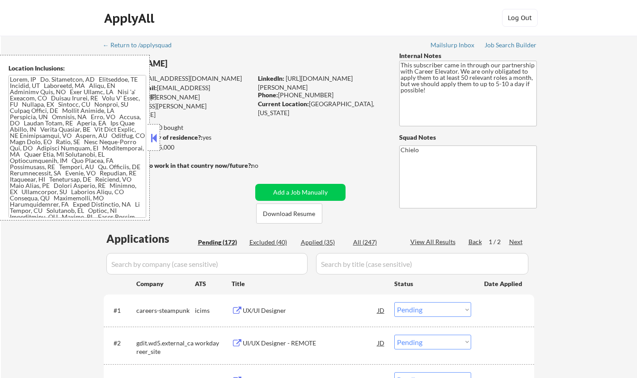
click at [154, 140] on button at bounding box center [154, 137] width 10 height 13
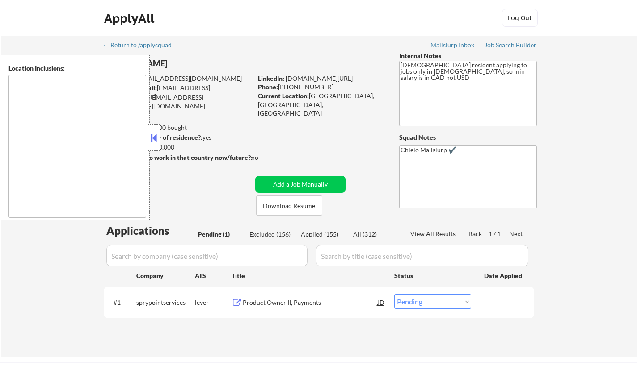
click at [156, 139] on button at bounding box center [154, 137] width 10 height 13
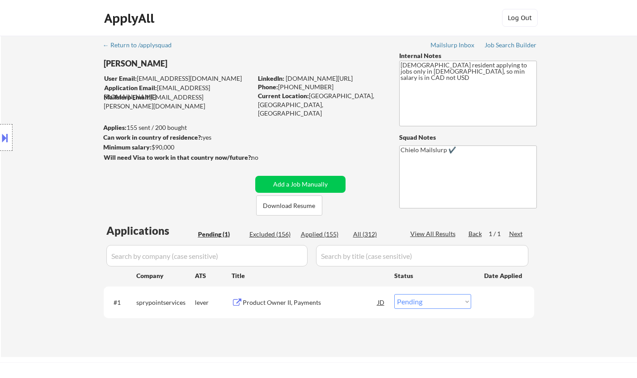
scroll to position [45, 0]
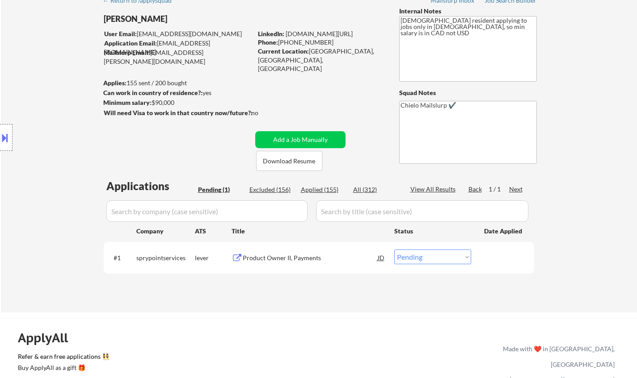
click at [269, 261] on div "Product Owner II, Payments" at bounding box center [310, 258] width 135 height 9
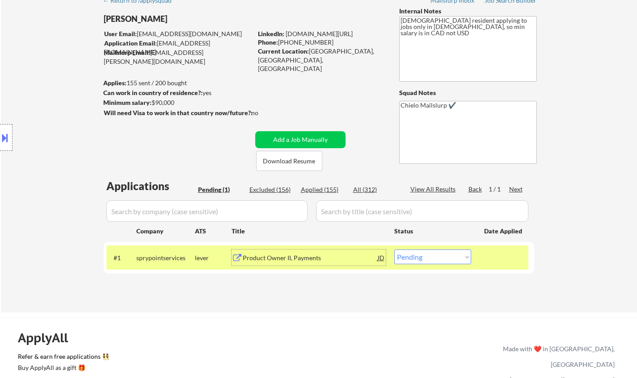
click at [422, 261] on select "Choose an option... Pending Applied Excluded (Questions) Excluded (Expired) Exc…" at bounding box center [432, 257] width 77 height 15
select select ""excluded__bad_match_""
click at [394, 250] on select "Choose an option... Pending Applied Excluded (Questions) Excluded (Expired) Exc…" at bounding box center [432, 257] width 77 height 15
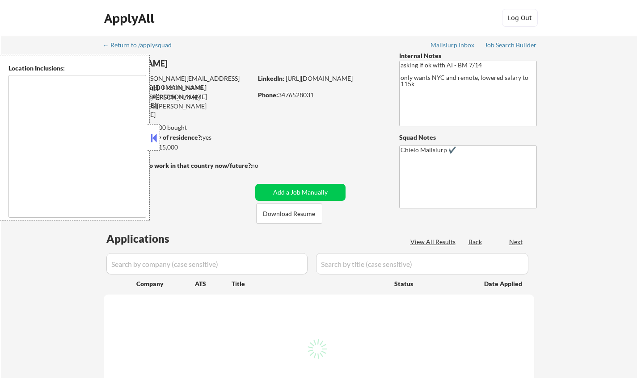
select select ""pending""
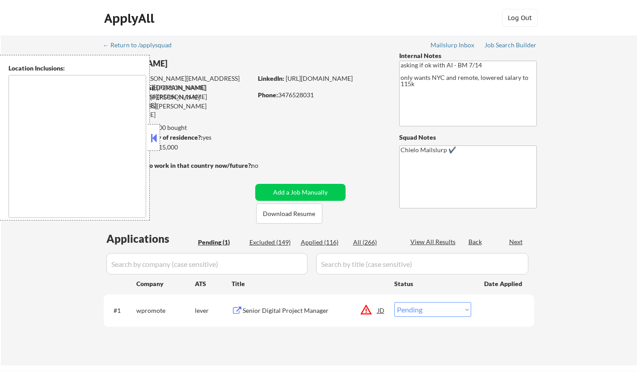
type textarea "[GEOGRAPHIC_DATA], [GEOGRAPHIC_DATA] [GEOGRAPHIC_DATA], [GEOGRAPHIC_DATA] [GEOG…"
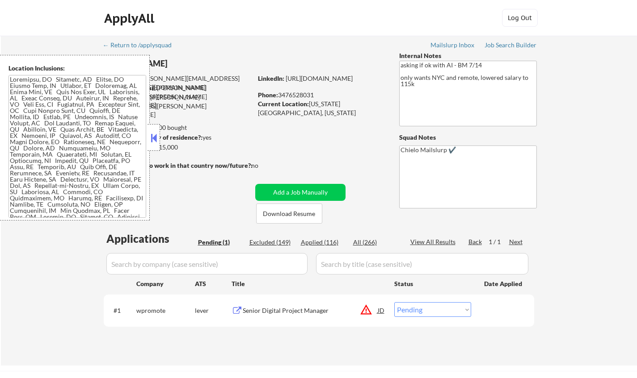
click at [156, 135] on button at bounding box center [154, 137] width 10 height 13
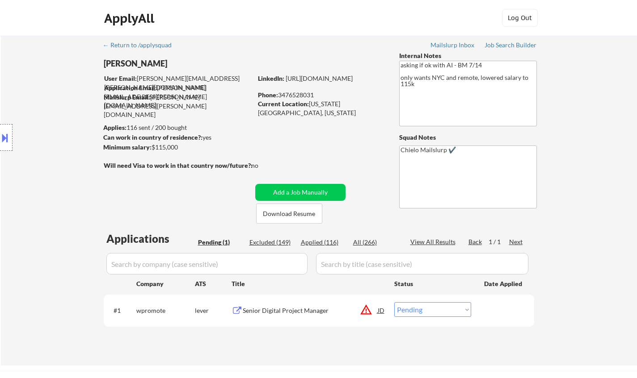
click at [5, 136] on button at bounding box center [5, 137] width 10 height 15
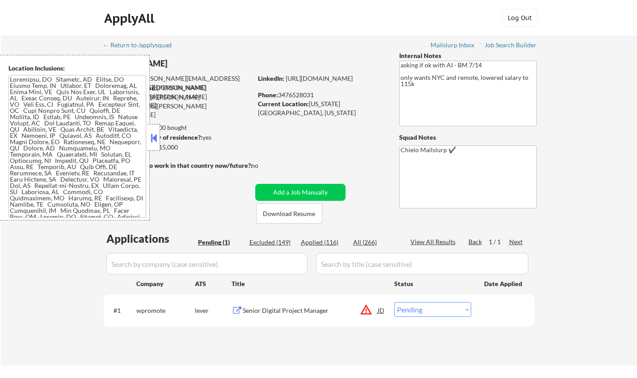
drag, startPoint x: 154, startPoint y: 133, endPoint x: 165, endPoint y: 142, distance: 14.0
click at [154, 134] on button at bounding box center [154, 137] width 10 height 13
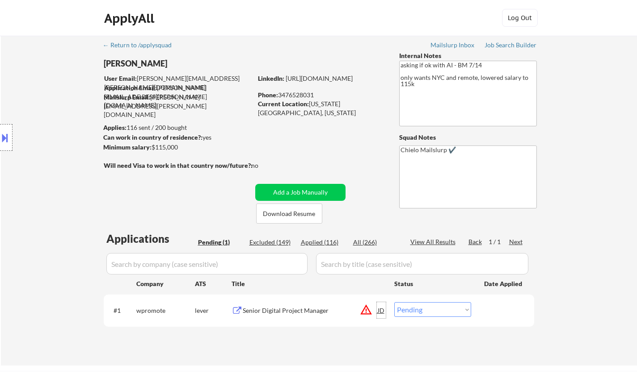
click at [381, 310] on div "JD" at bounding box center [381, 311] width 9 height 16
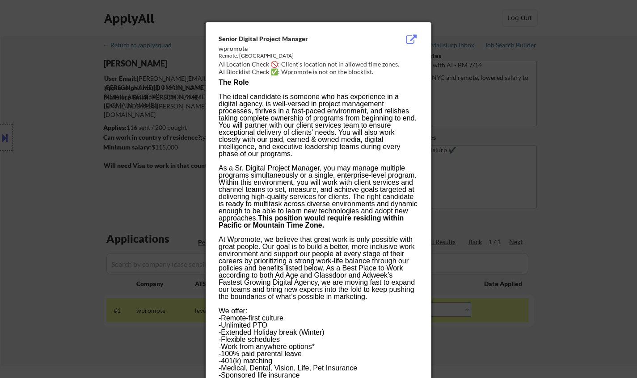
click at [561, 285] on div at bounding box center [318, 189] width 637 height 378
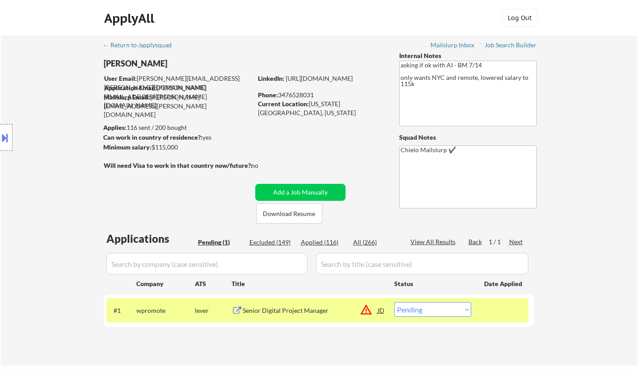
click at [279, 311] on div "Senior Digital Project Manager" at bounding box center [310, 311] width 135 height 9
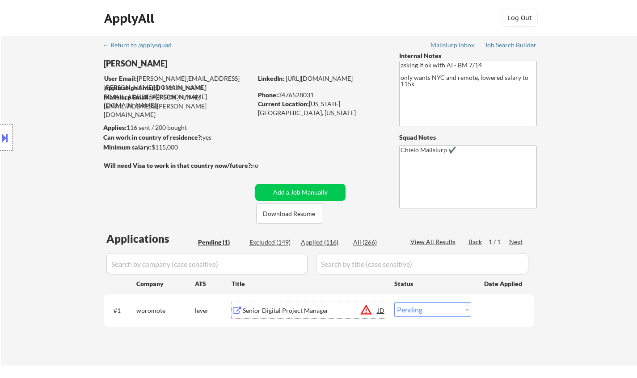
click at [434, 311] on select "Choose an option... Pending Applied Excluded (Questions) Excluded (Expired) Exc…" at bounding box center [432, 310] width 77 height 15
select select ""excluded__location_""
click at [394, 303] on select "Choose an option... Pending Applied Excluded (Questions) Excluded (Expired) Exc…" at bounding box center [432, 310] width 77 height 15
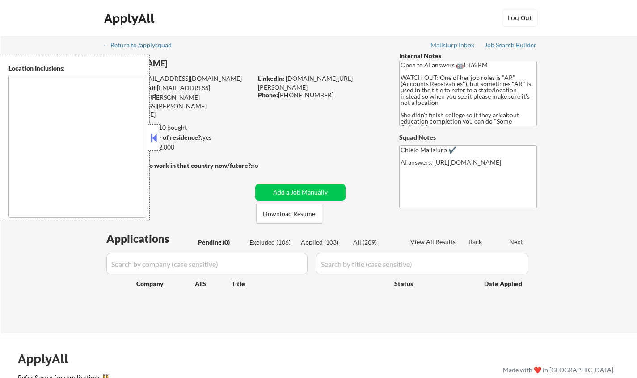
type textarea "[GEOGRAPHIC_DATA], [GEOGRAPHIC_DATA] [GEOGRAPHIC_DATA], [GEOGRAPHIC_DATA] [GEOG…"
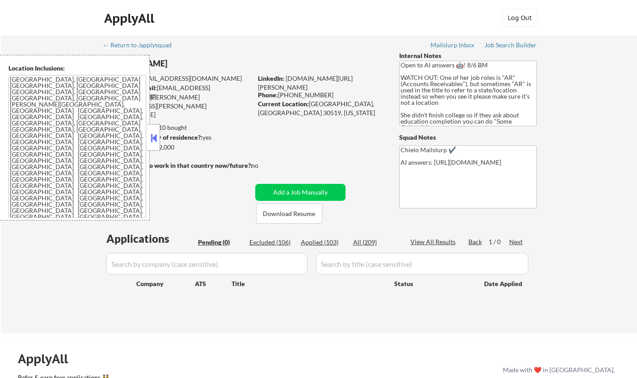
click at [154, 127] on div at bounding box center [153, 137] width 13 height 27
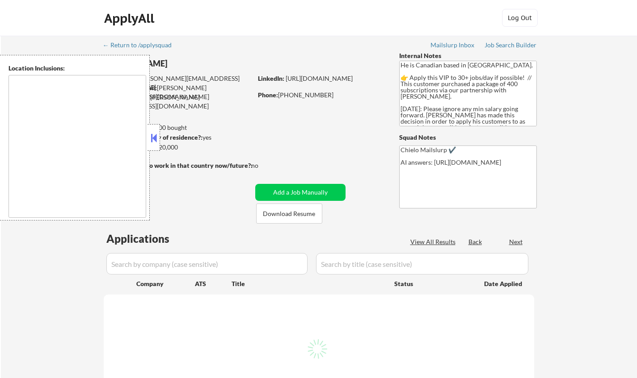
select select ""pending""
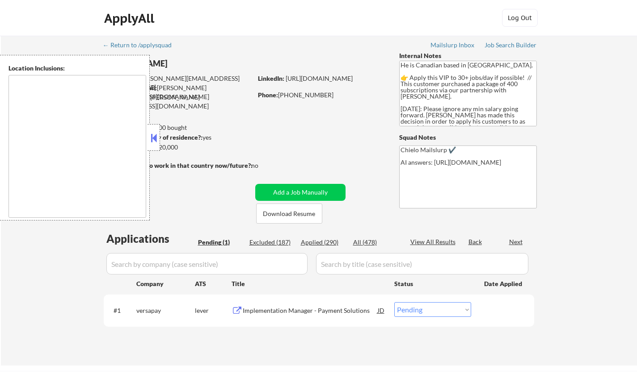
type textarea "[GEOGRAPHIC_DATA], ON [GEOGRAPHIC_DATA], ON [GEOGRAPHIC_DATA], ON [GEOGRAPHIC_D…"
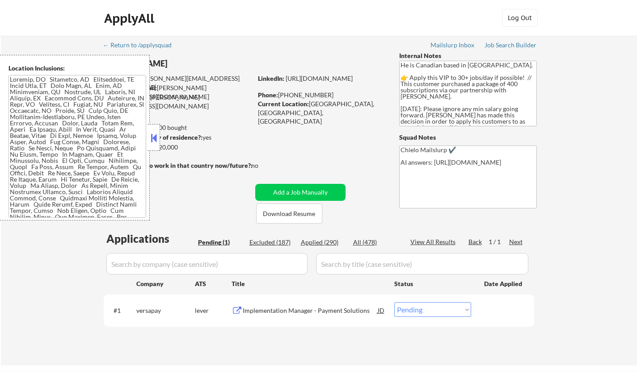
drag, startPoint x: 151, startPoint y: 138, endPoint x: 163, endPoint y: 141, distance: 11.6
click at [151, 138] on button at bounding box center [154, 137] width 10 height 13
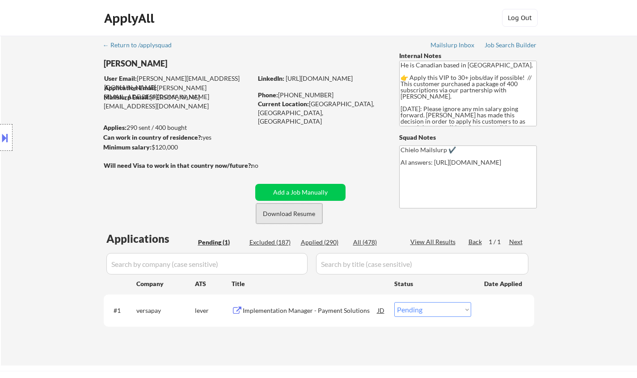
click at [288, 214] on button "Download Resume" at bounding box center [289, 214] width 66 height 20
click at [274, 310] on div "Implementation Manager - Payment Solutions" at bounding box center [310, 311] width 135 height 9
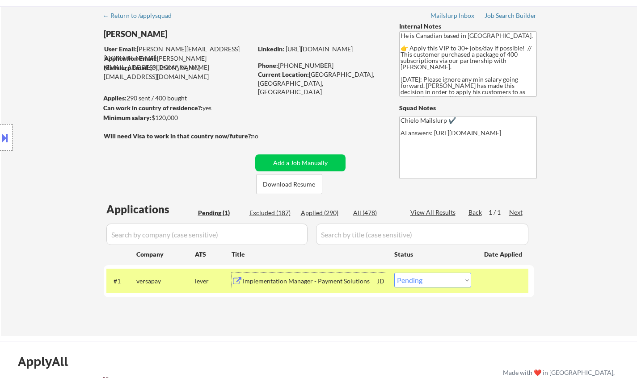
scroll to position [45, 0]
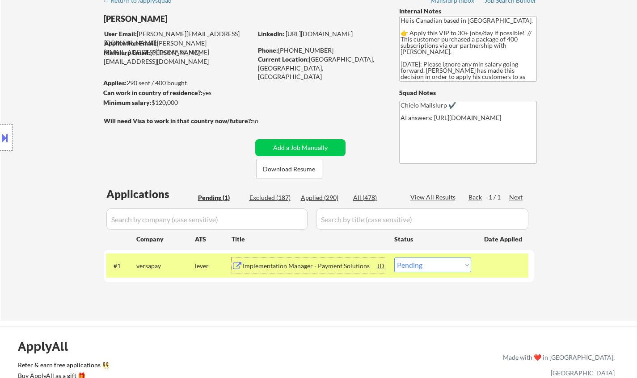
click at [442, 265] on select "Choose an option... Pending Applied Excluded (Questions) Excluded (Expired) Exc…" at bounding box center [432, 265] width 77 height 15
select select ""applied""
click at [394, 258] on select "Choose an option... Pending Applied Excluded (Questions) Excluded (Expired) Exc…" at bounding box center [432, 265] width 77 height 15
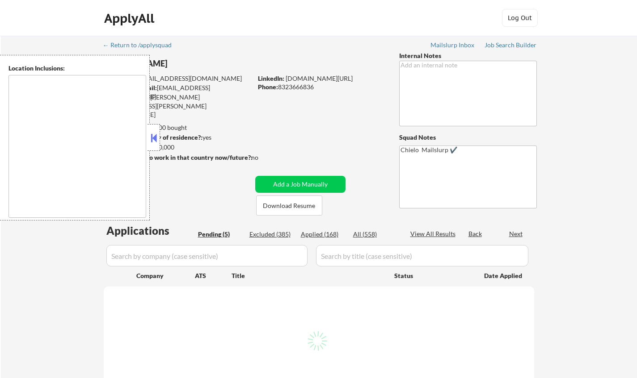
select select ""pending""
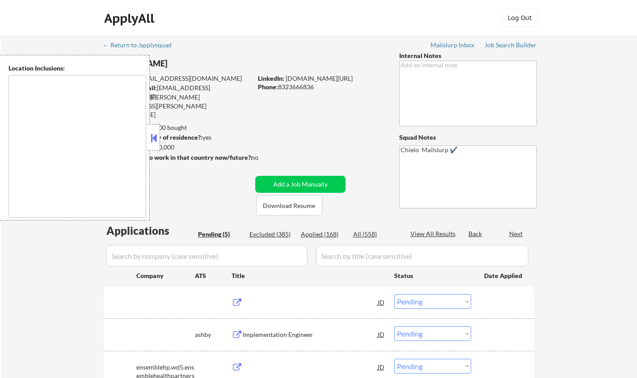
type textarea "[GEOGRAPHIC_DATA], [GEOGRAPHIC_DATA] [GEOGRAPHIC_DATA], [GEOGRAPHIC_DATA] [GEOG…"
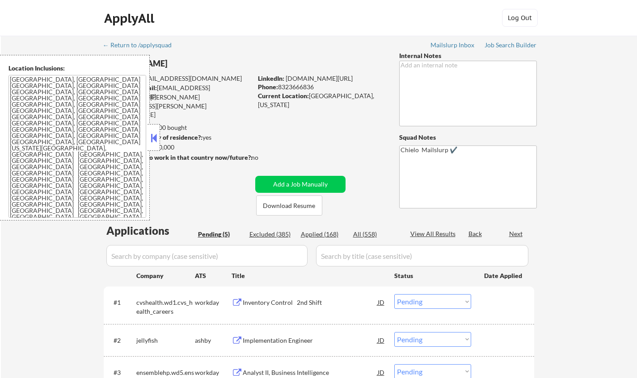
drag, startPoint x: 153, startPoint y: 132, endPoint x: 176, endPoint y: 154, distance: 31.9
click at [152, 131] on div at bounding box center [153, 137] width 13 height 27
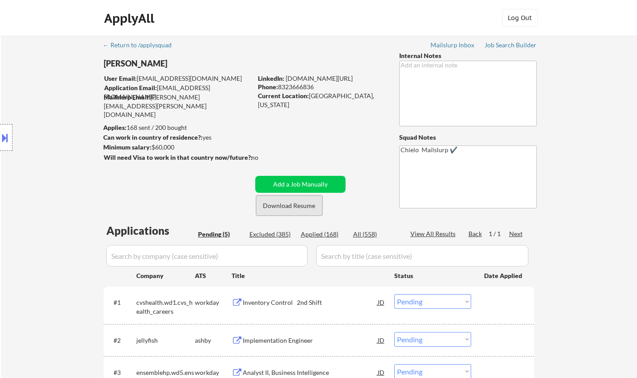
click at [291, 205] on button "Download Resume" at bounding box center [289, 206] width 66 height 20
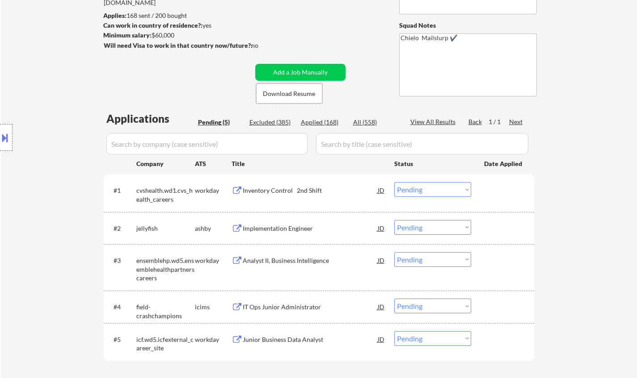
scroll to position [223, 0]
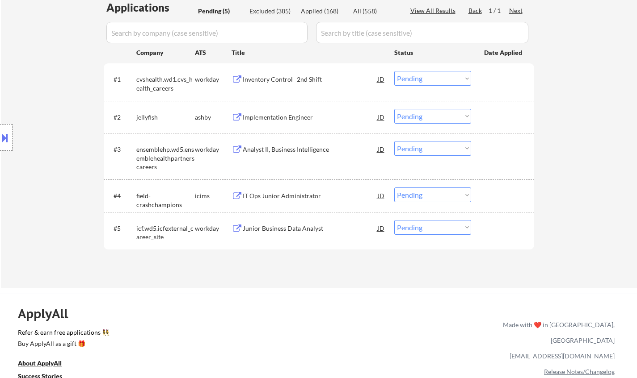
click at [280, 84] on div "Inventory Control 2nd Shift" at bounding box center [310, 79] width 135 height 16
